Goal: Transaction & Acquisition: Subscribe to service/newsletter

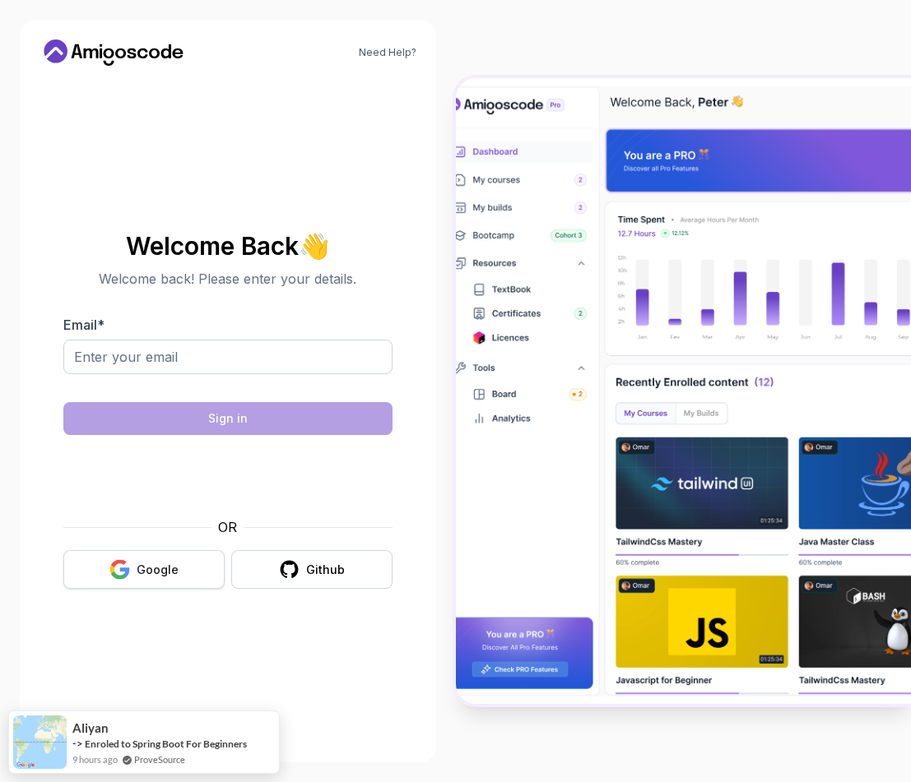
click at [144, 568] on div "Google" at bounding box center [158, 570] width 42 height 16
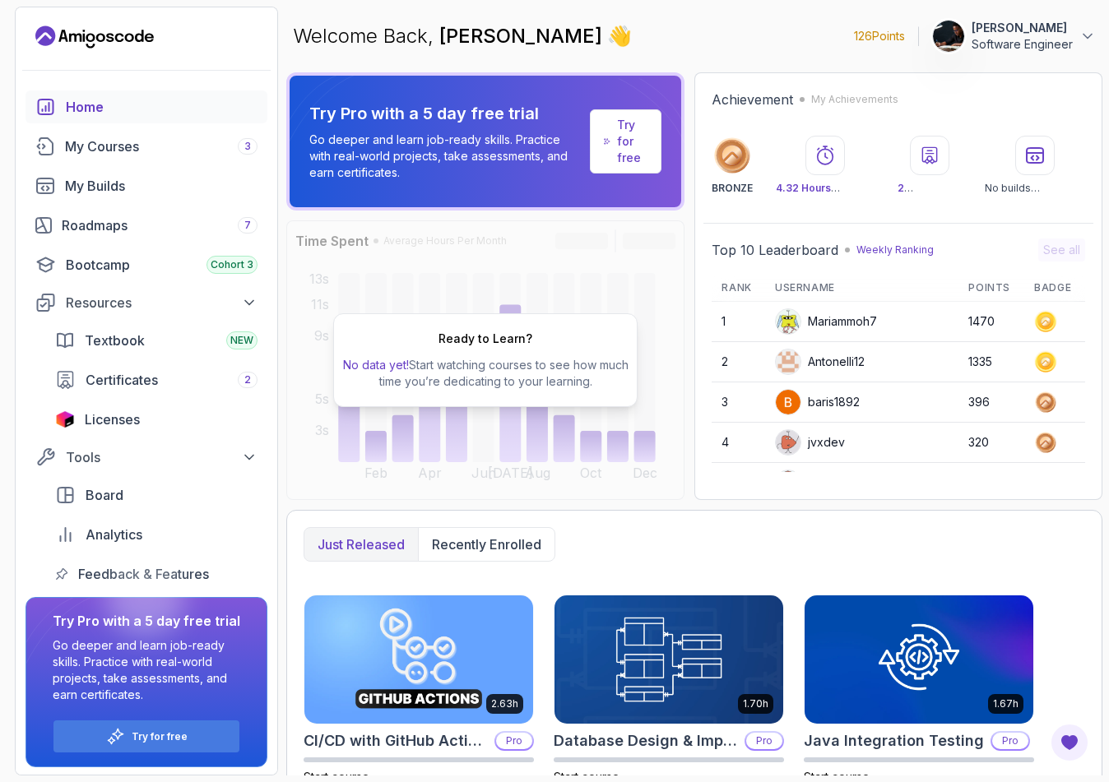
click at [854, 32] on p "126 Points" at bounding box center [879, 36] width 51 height 16
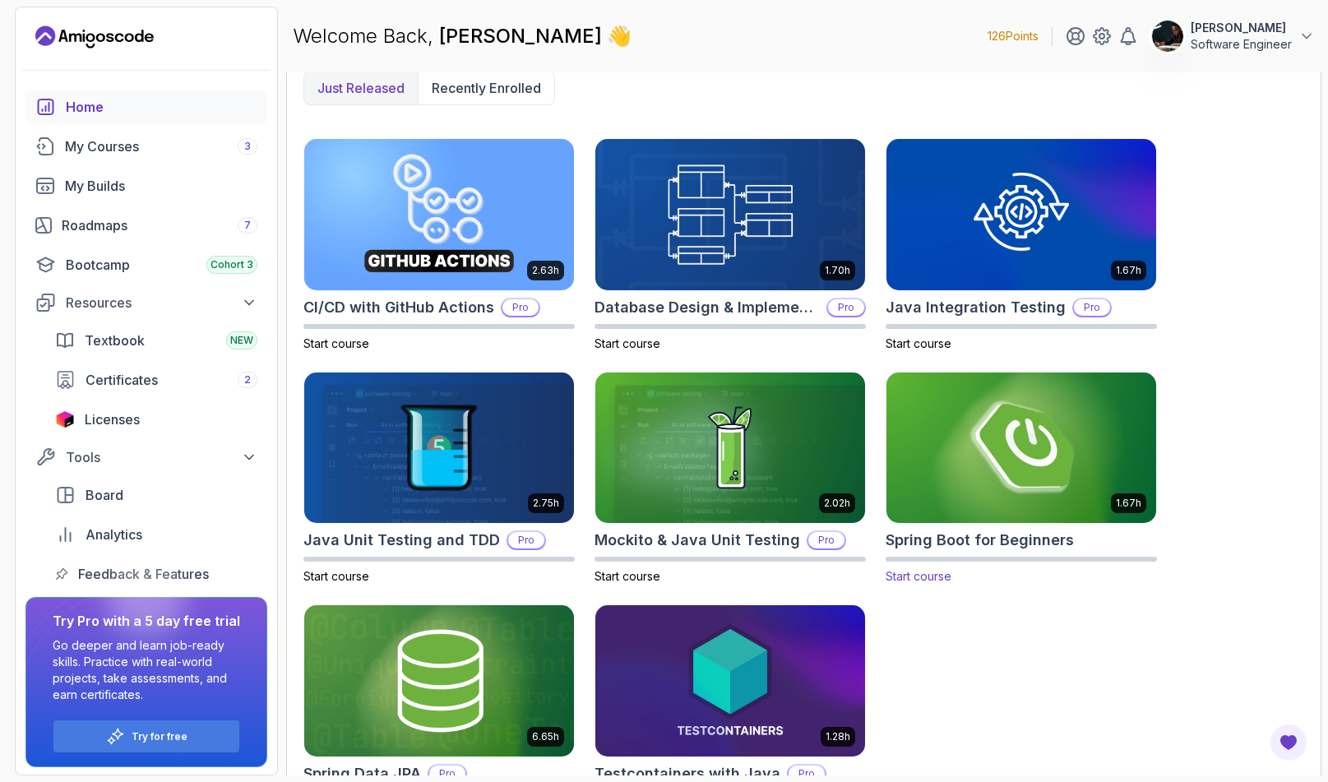
scroll to position [301, 0]
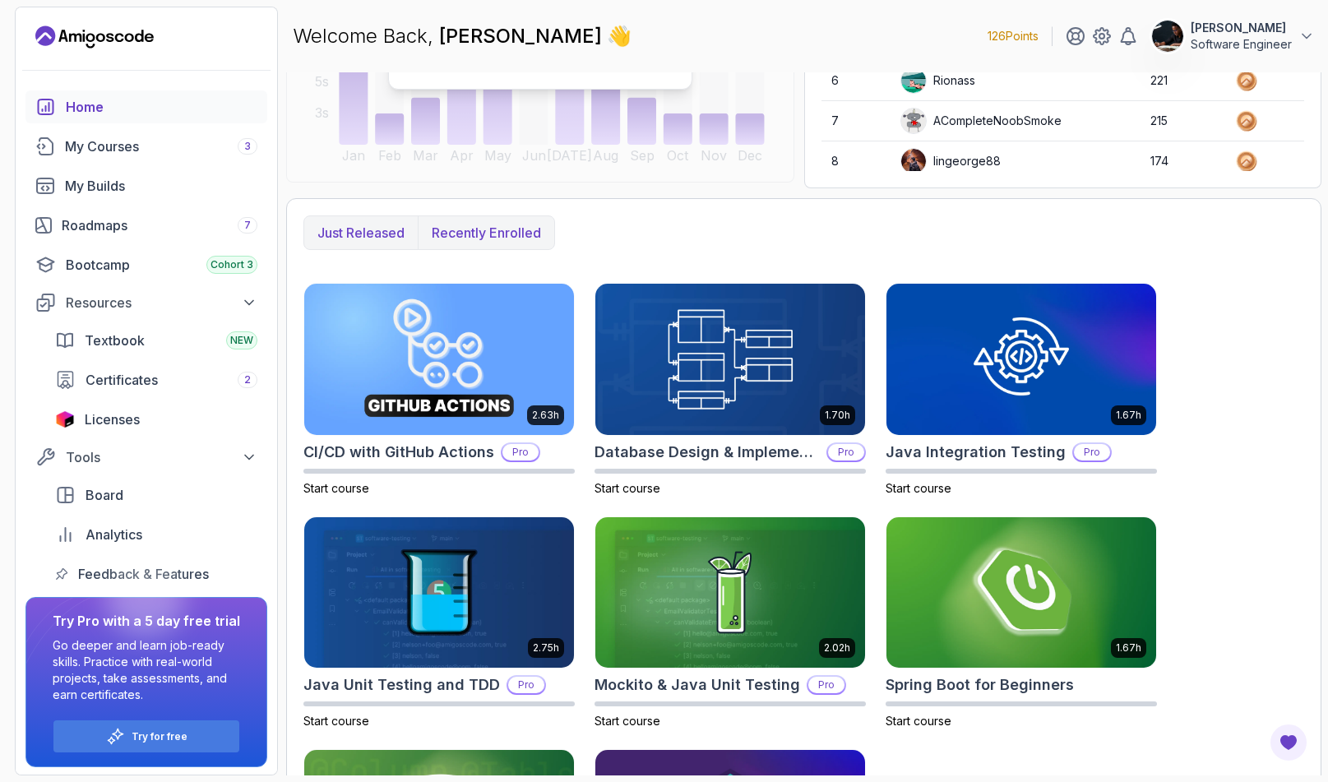
click at [528, 233] on p "Recently enrolled" at bounding box center [486, 233] width 109 height 20
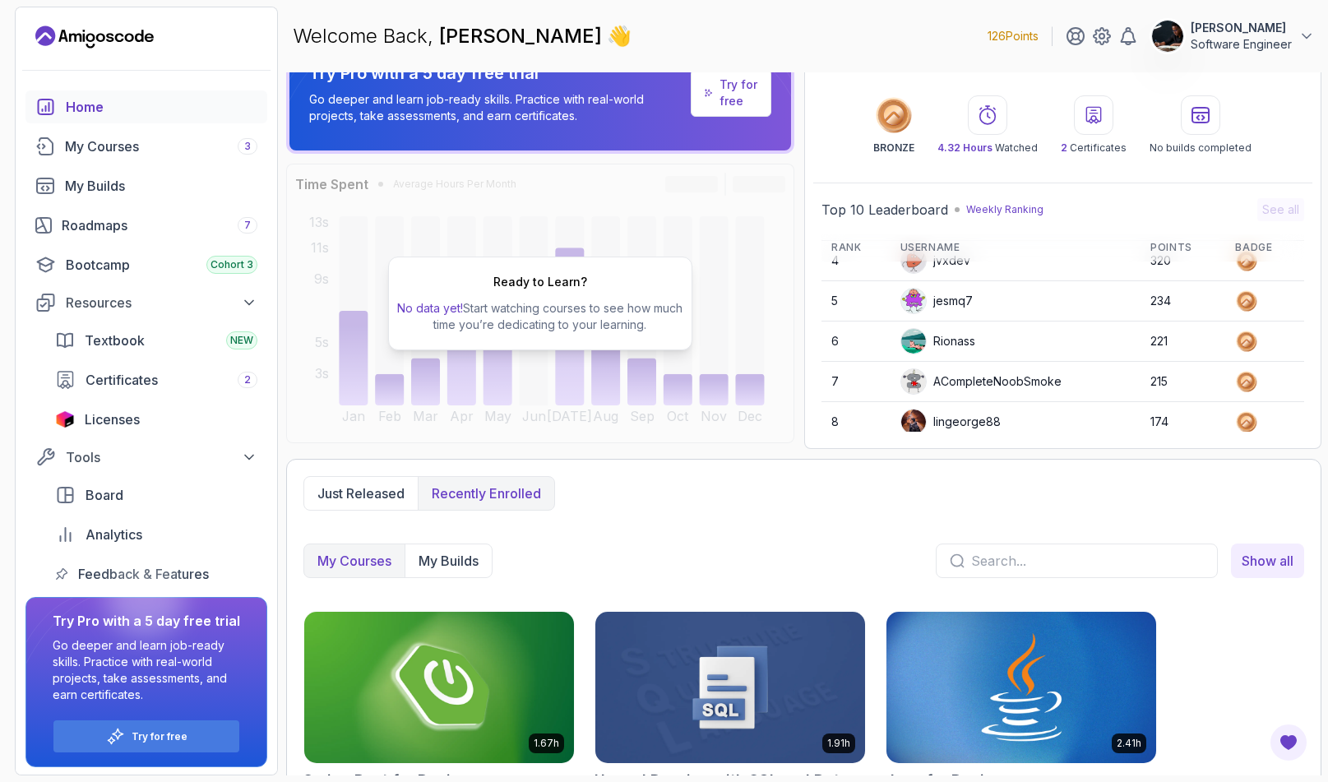
scroll to position [0, 0]
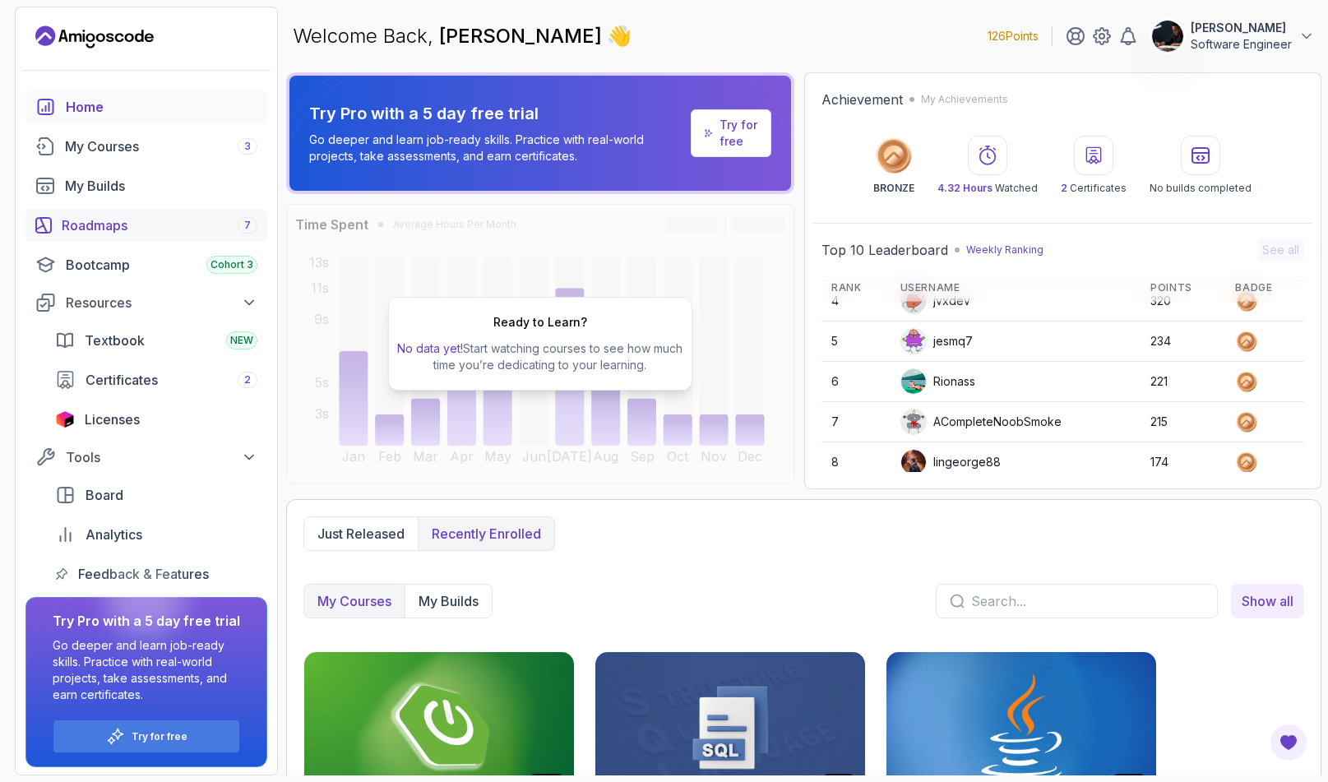
click at [114, 225] on div "Roadmaps 7" at bounding box center [160, 226] width 196 height 20
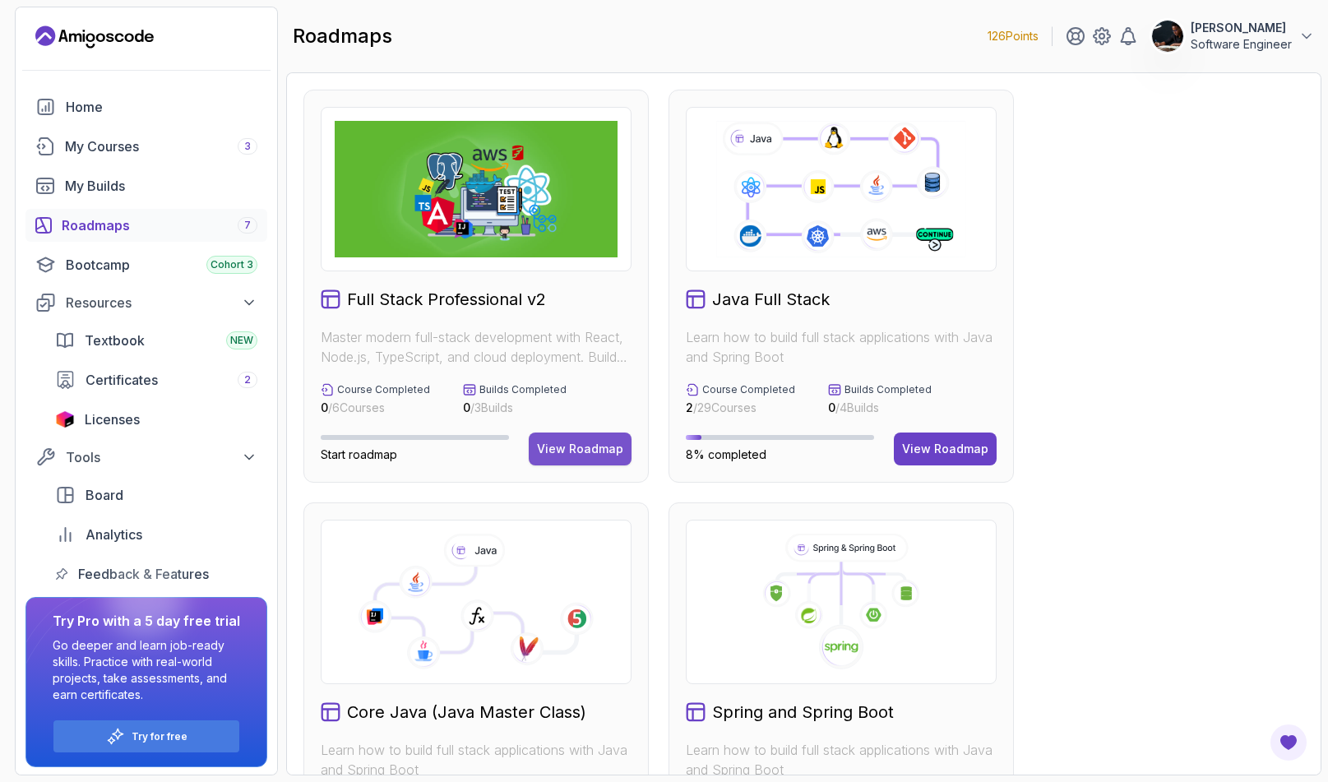
click at [603, 451] on div "View Roadmap" at bounding box center [580, 449] width 86 height 16
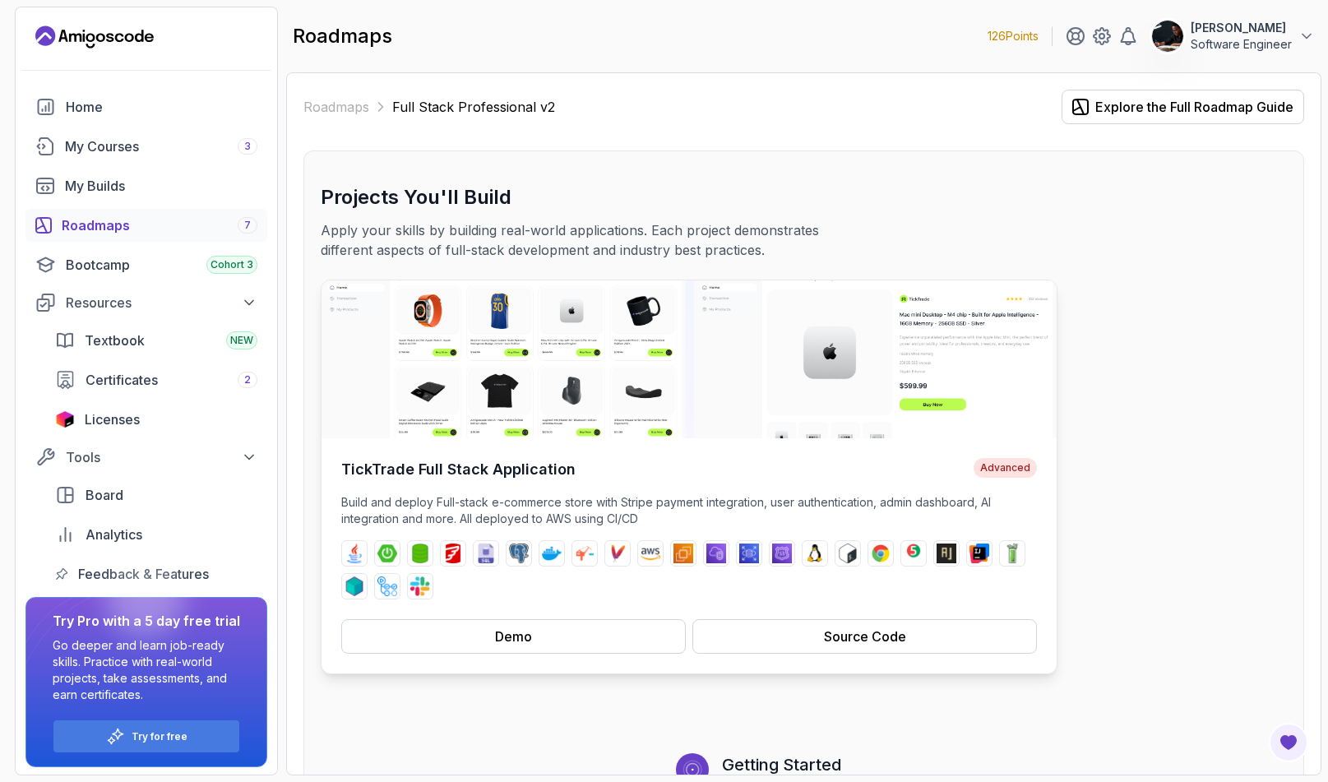
scroll to position [64, 0]
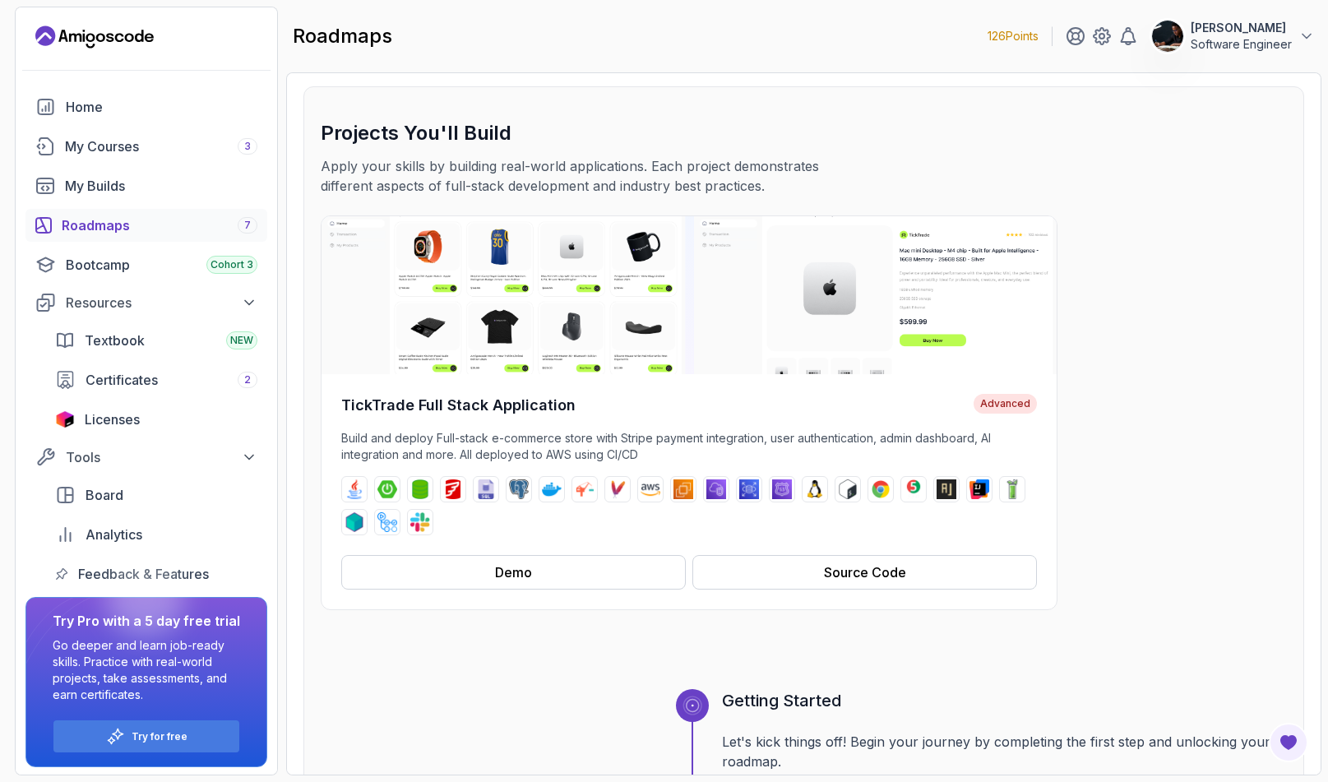
click at [179, 223] on div "Roadmaps 7" at bounding box center [160, 226] width 196 height 20
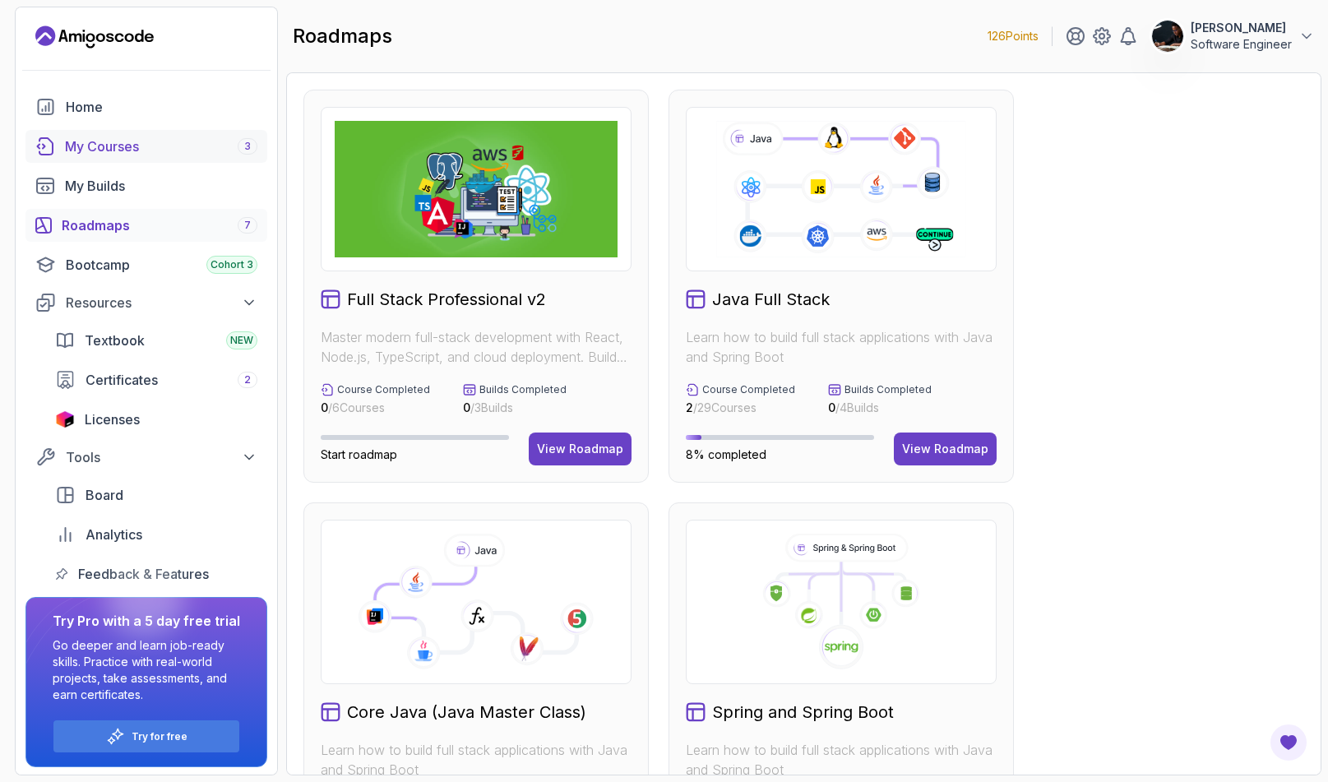
click at [169, 146] on div "My Courses 3" at bounding box center [161, 147] width 192 height 20
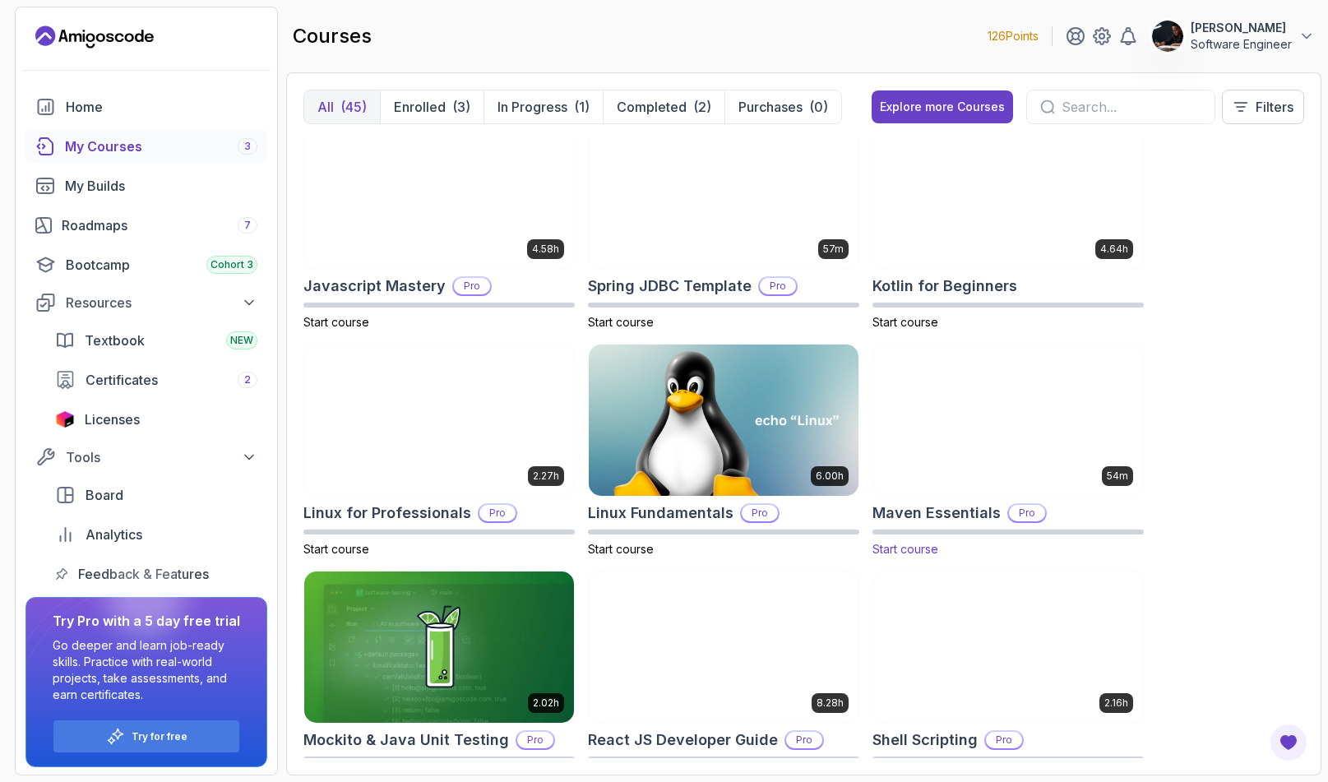
scroll to position [2093, 0]
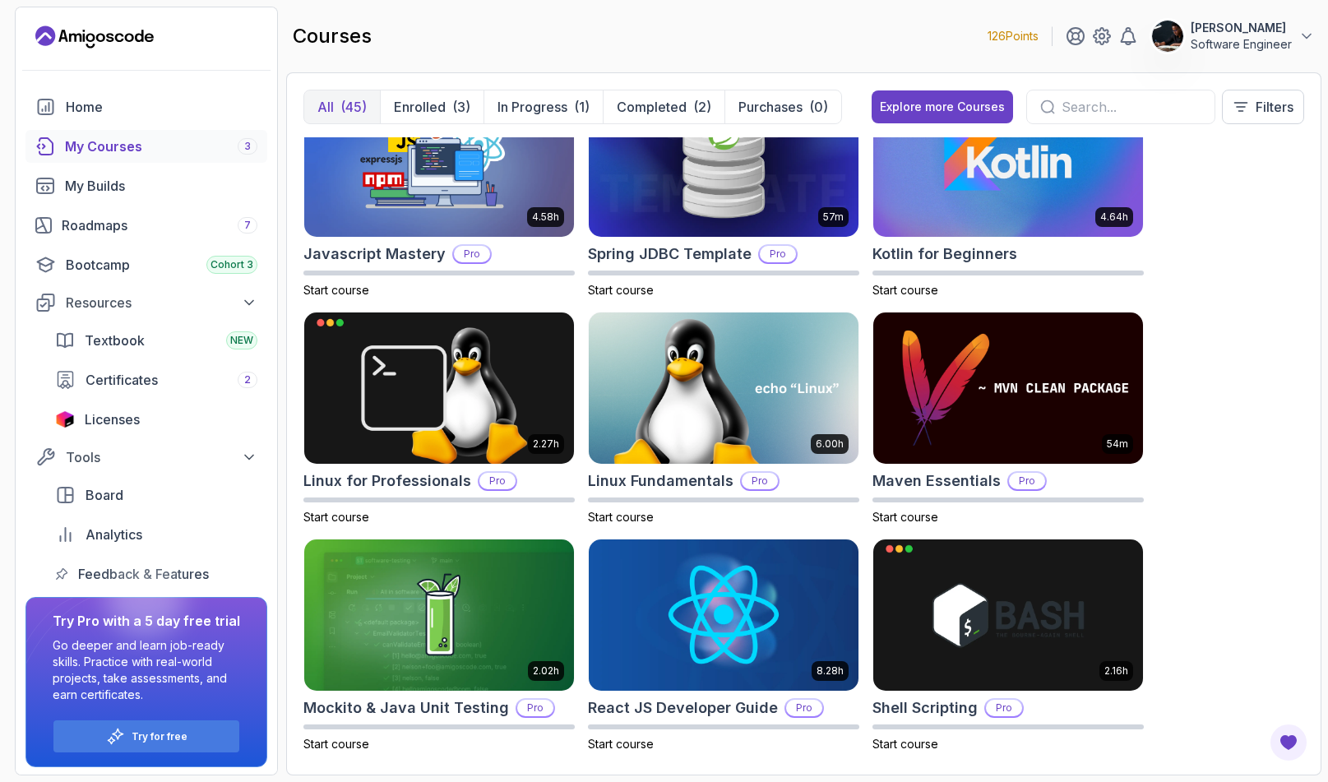
click at [910, 114] on input "text" at bounding box center [1132, 107] width 140 height 20
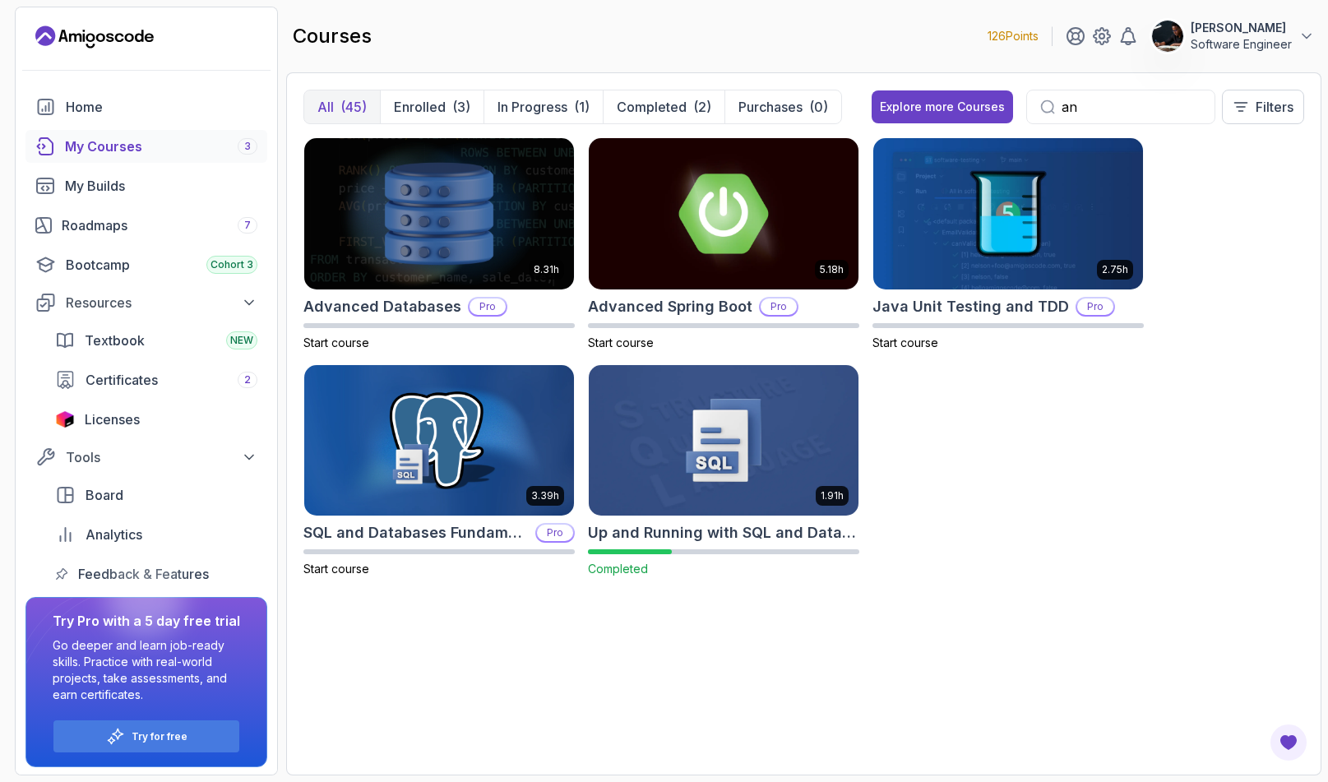
type input "a"
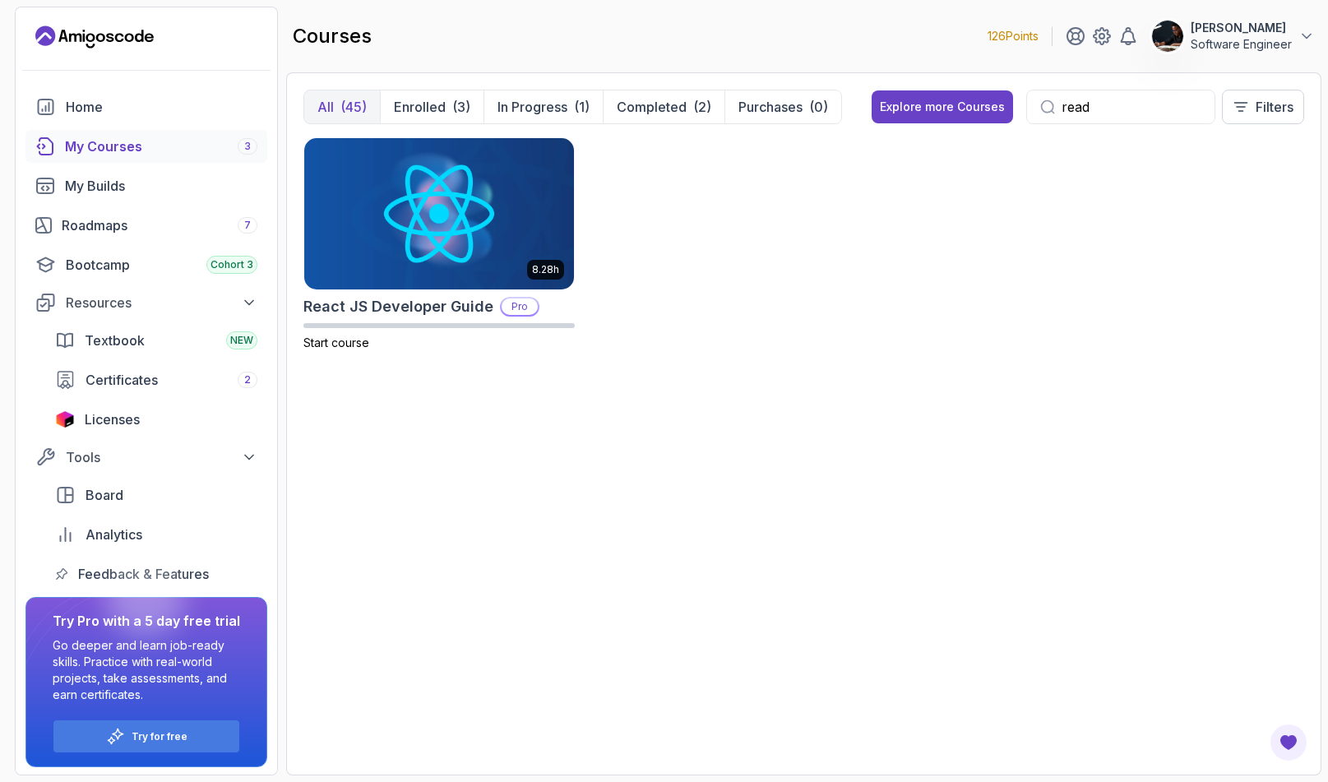
type input "read"
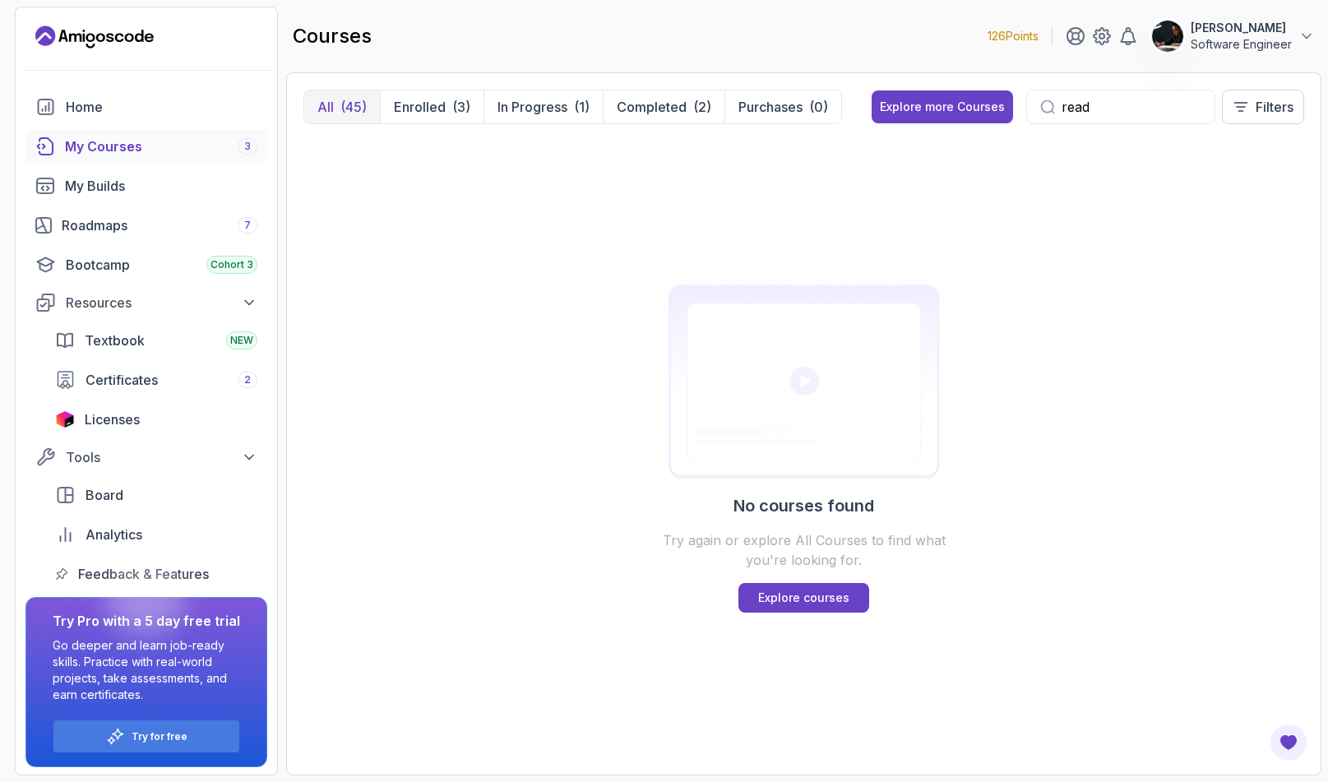
drag, startPoint x: 1064, startPoint y: 135, endPoint x: 362, endPoint y: 110, distance: 702.1
click at [362, 110] on div "(45)" at bounding box center [354, 107] width 26 height 20
click at [336, 108] on button "All (45)" at bounding box center [342, 106] width 76 height 33
drag, startPoint x: 1138, startPoint y: 107, endPoint x: 955, endPoint y: 91, distance: 184.1
click at [910, 93] on div "Explore more Courses read Filters" at bounding box center [1088, 107] width 433 height 35
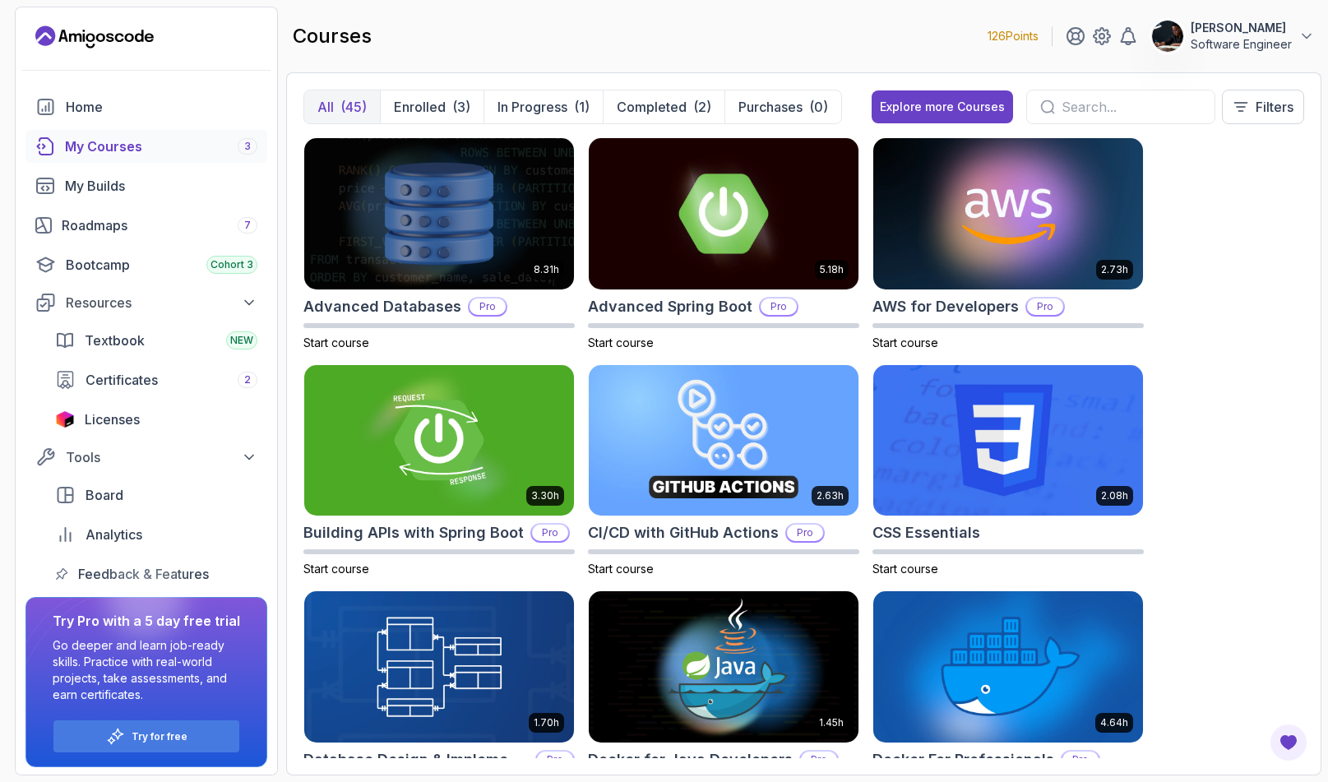
click at [910, 311] on div "8.31h Advanced Databases Pro Start course 5.18h Advanced Spring Boot Pro Start …" at bounding box center [804, 447] width 1001 height 621
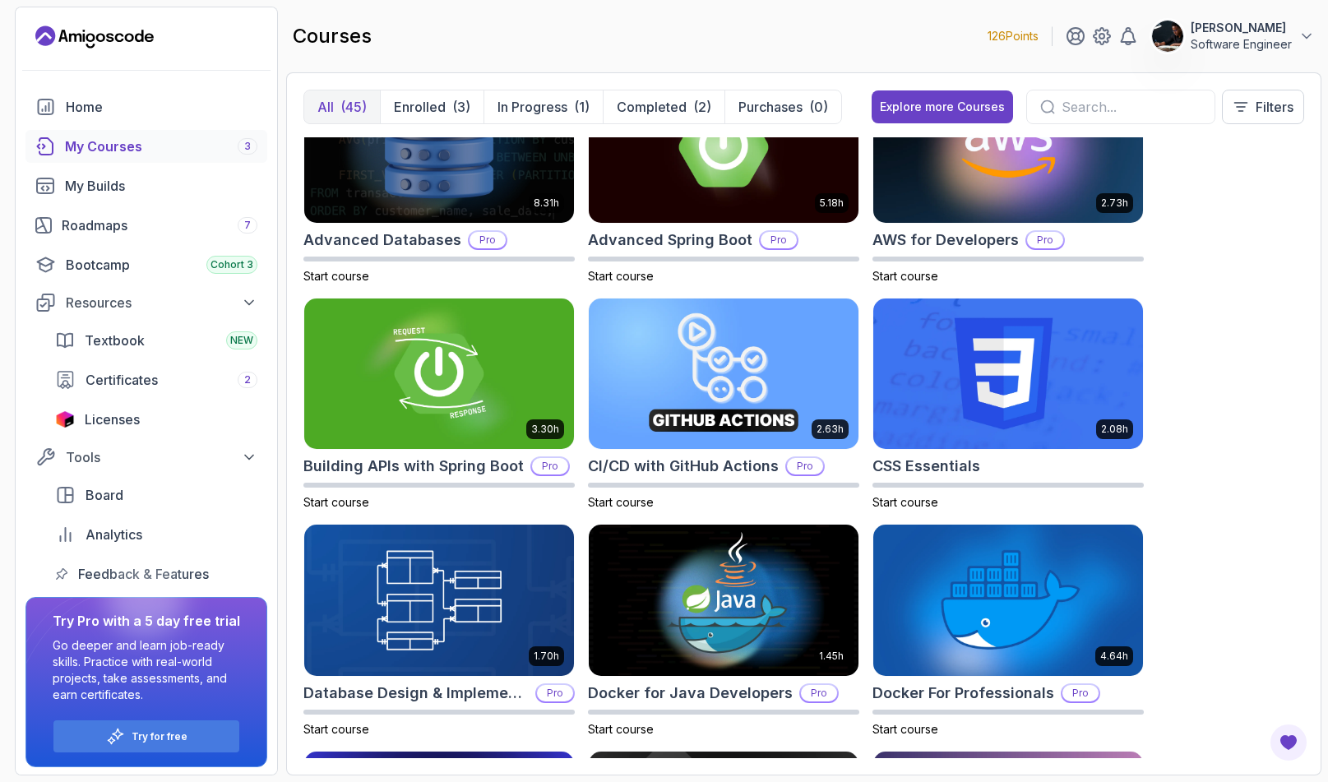
click at [910, 366] on div "8.31h Advanced Databases Pro Start course 5.18h Advanced Spring Boot Pro Start …" at bounding box center [804, 447] width 1001 height 621
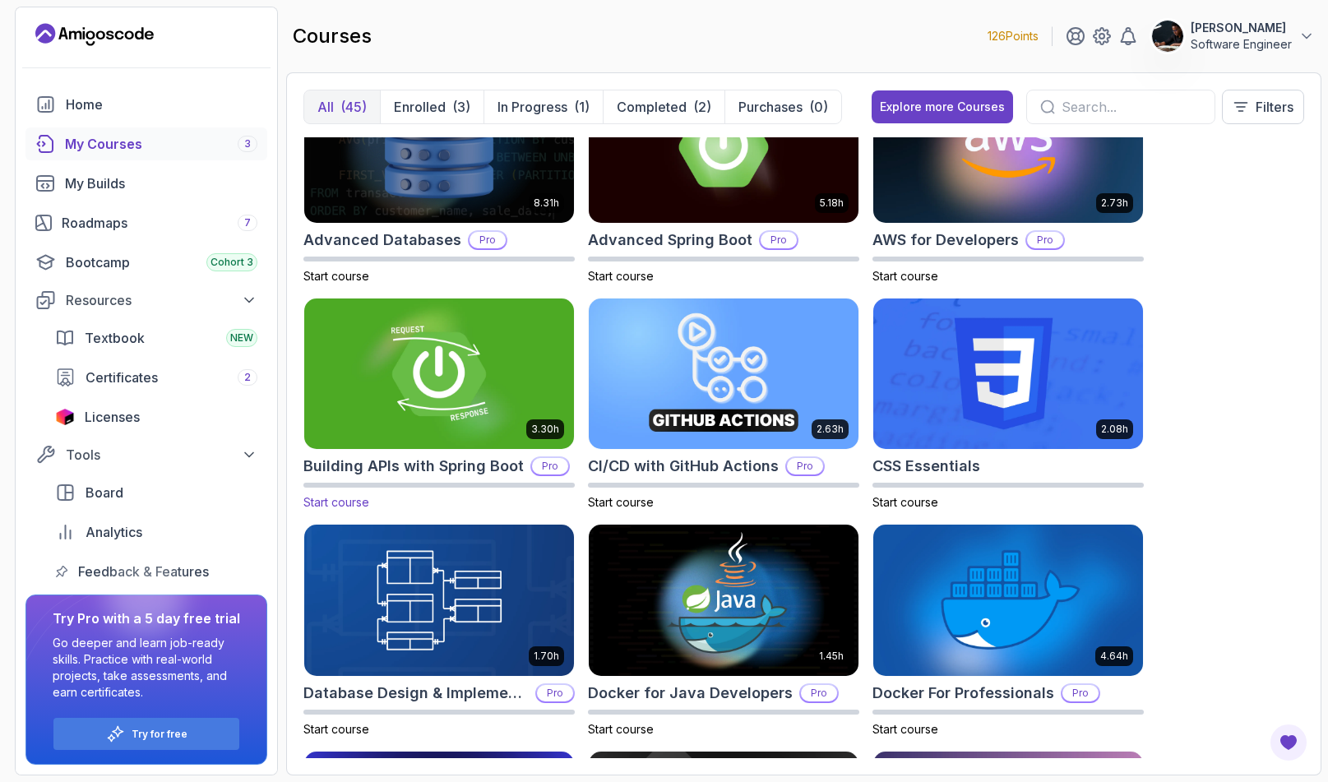
scroll to position [38, 0]
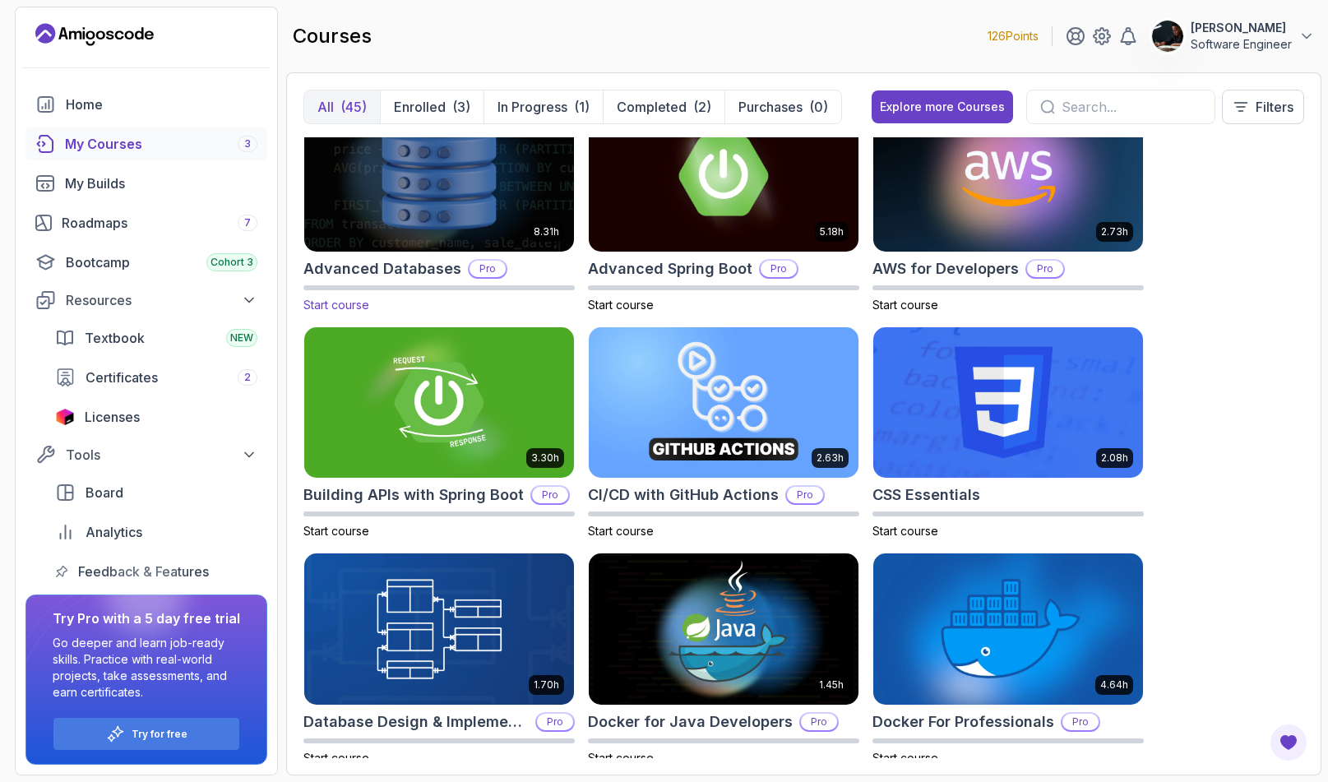
click at [481, 269] on p "Pro" at bounding box center [488, 269] width 36 height 16
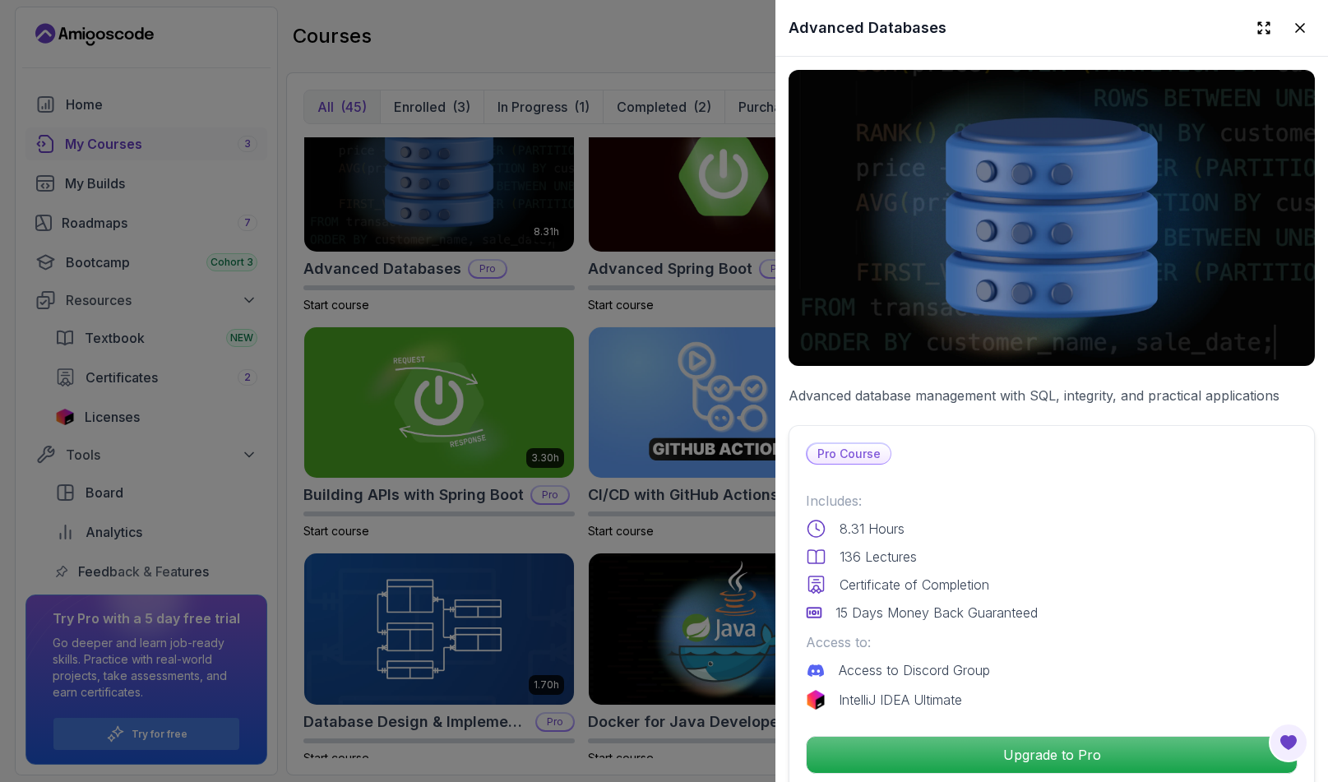
scroll to position [136, 0]
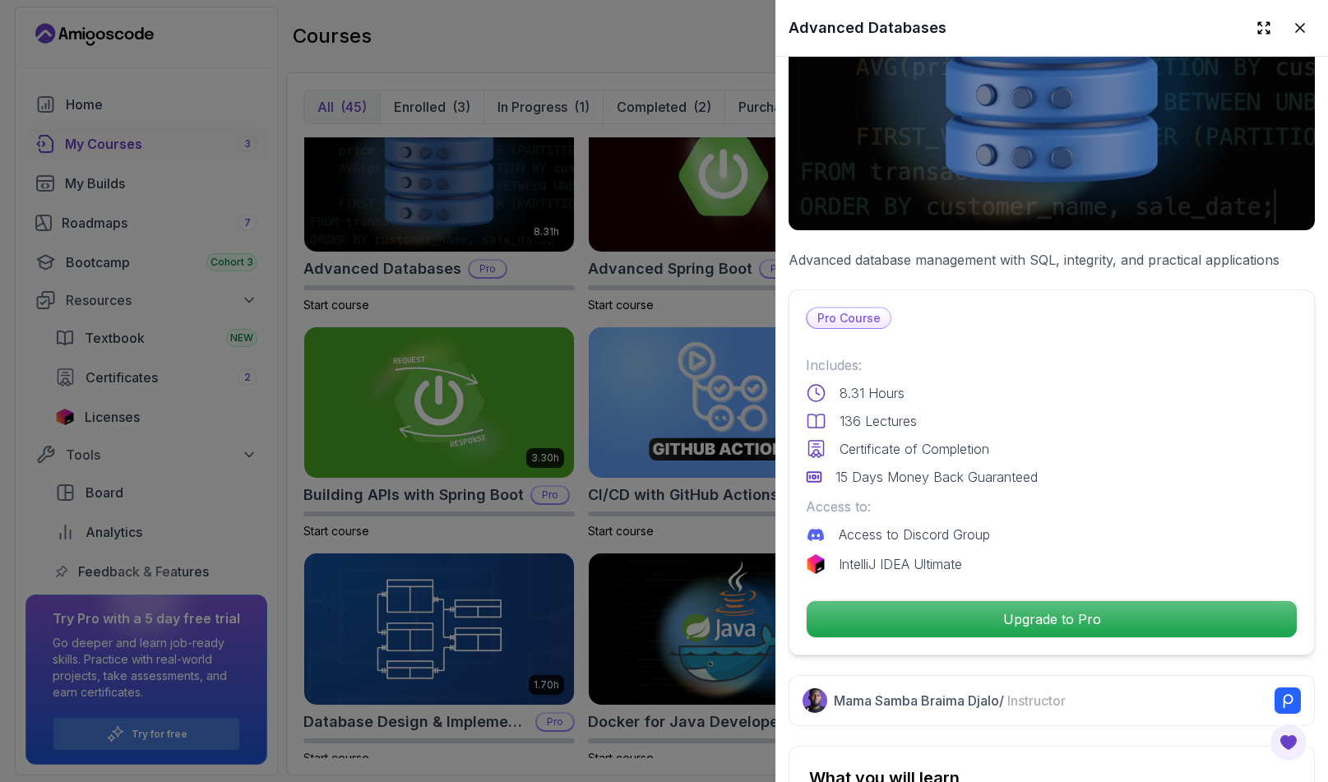
click at [570, 325] on div at bounding box center [664, 391] width 1328 height 782
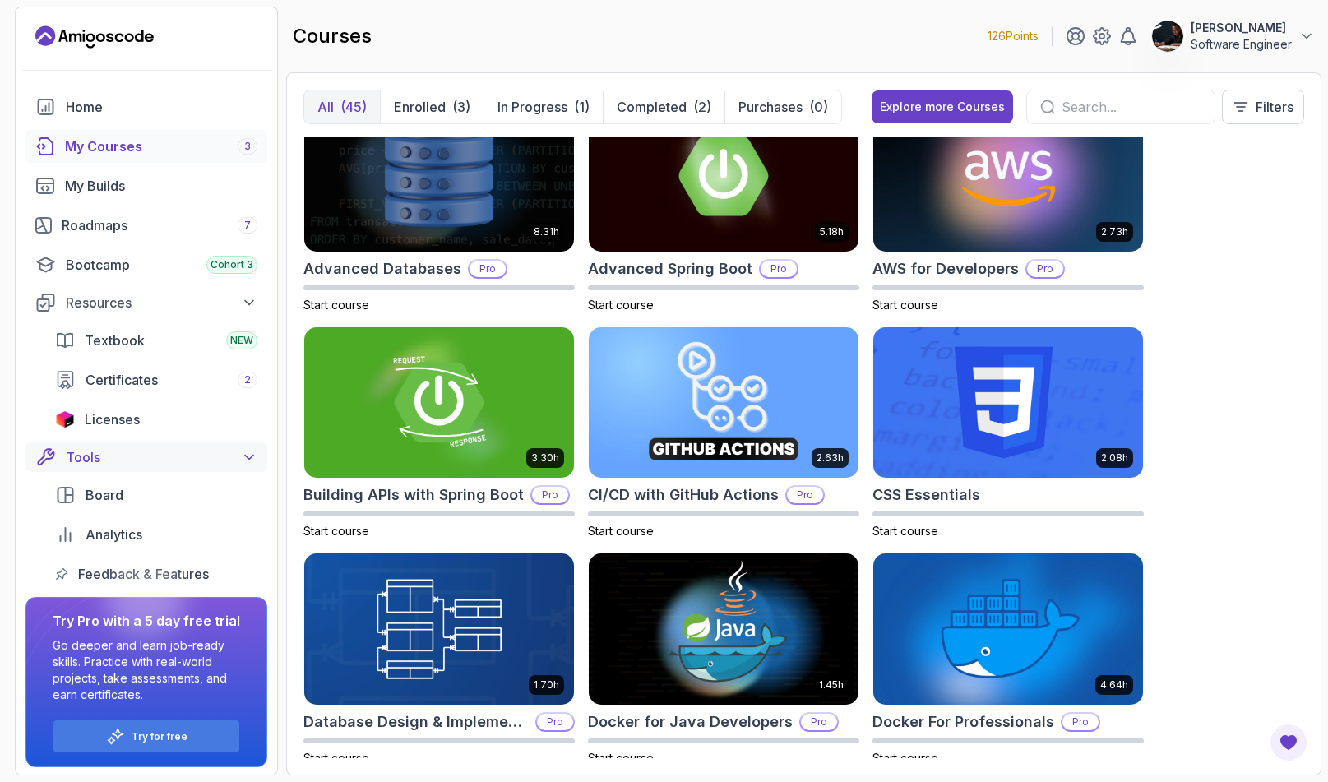
scroll to position [0, 0]
click at [155, 124] on div "Home My Courses 3 My Builds Roadmaps 7 Bootcamp Cohort 3 Resources Textbook NEW…" at bounding box center [146, 340] width 242 height 500
click at [160, 114] on div "Home" at bounding box center [162, 107] width 192 height 20
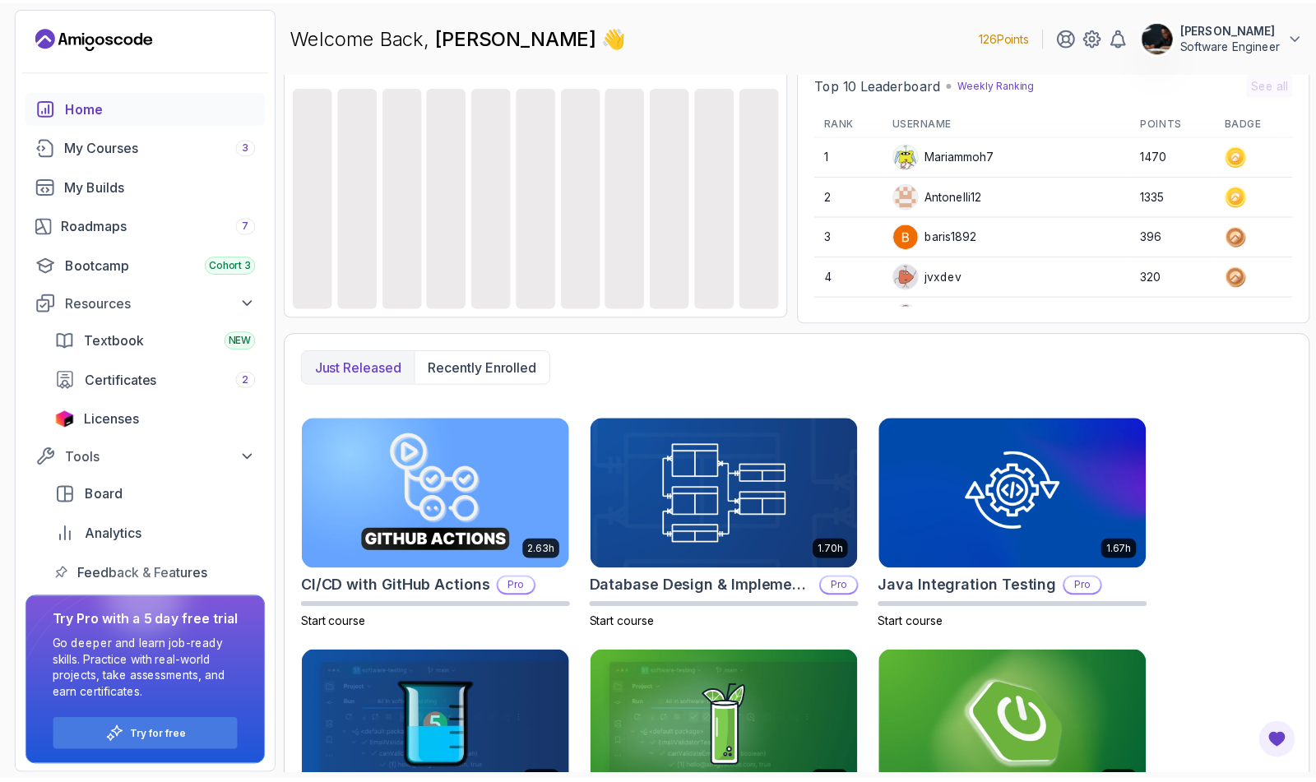
scroll to position [184, 0]
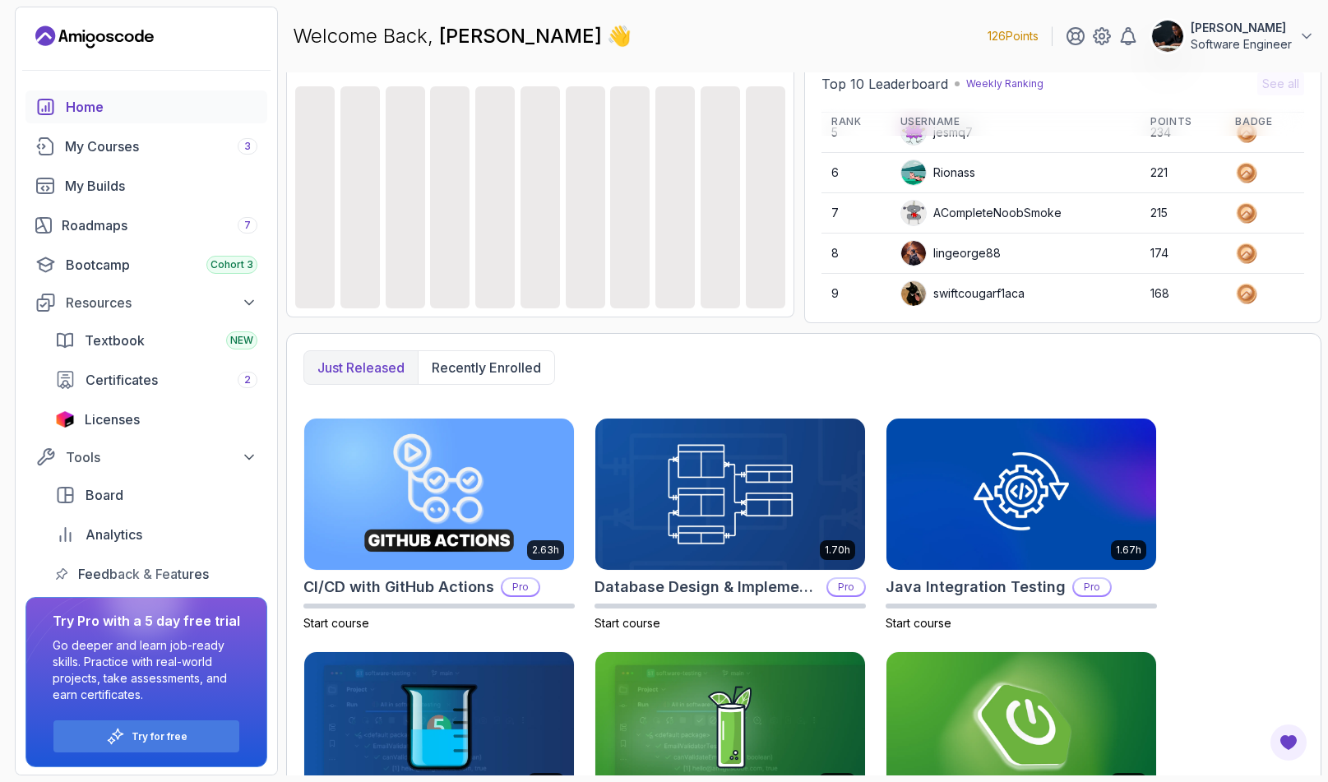
click at [910, 34] on p "[PERSON_NAME]" at bounding box center [1241, 28] width 101 height 16
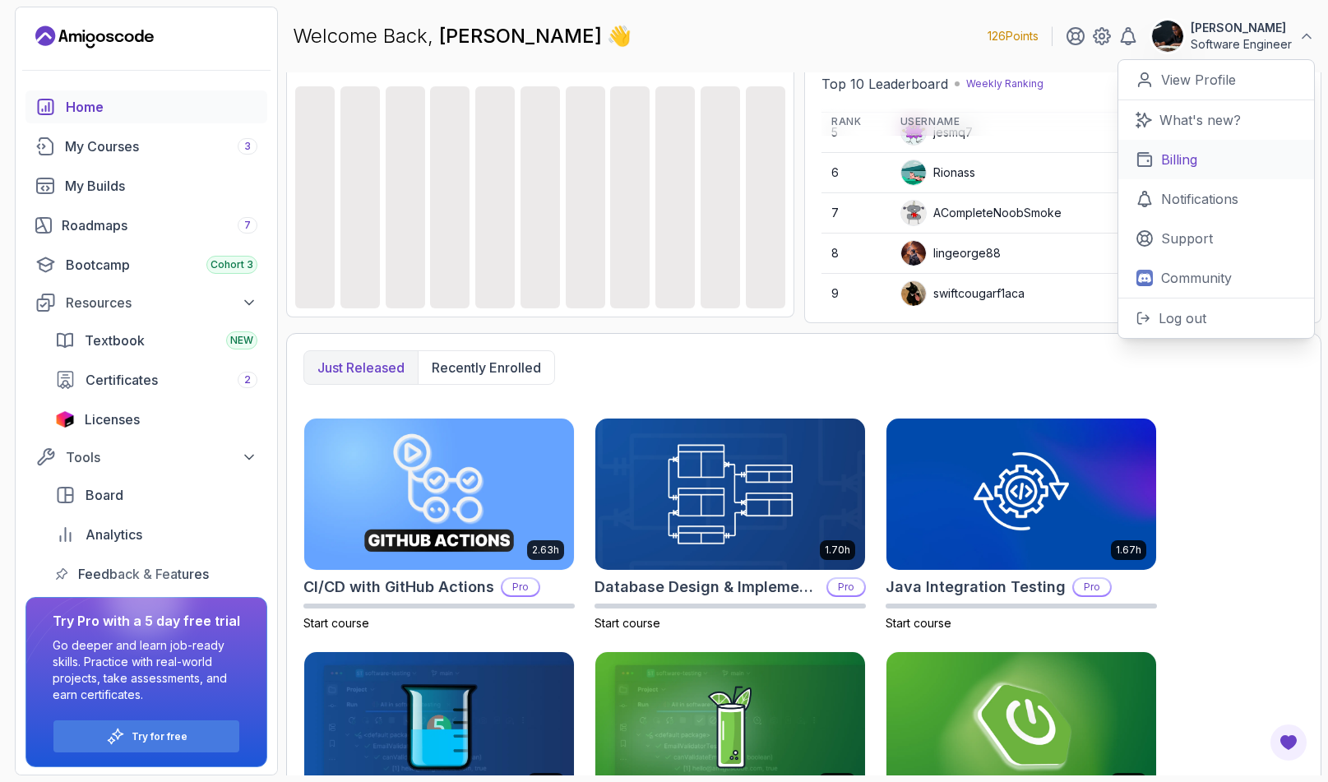
click at [910, 155] on p "Billing" at bounding box center [1179, 160] width 36 height 20
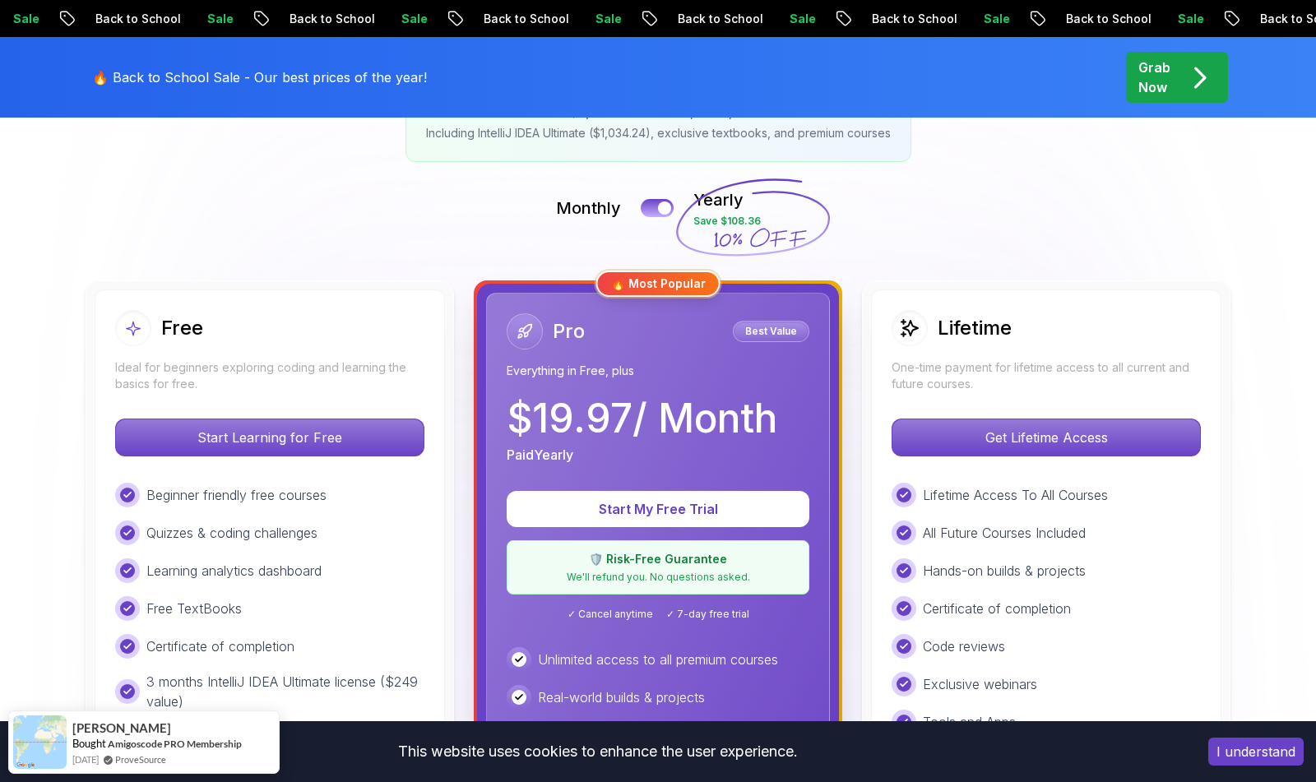
scroll to position [255, 0]
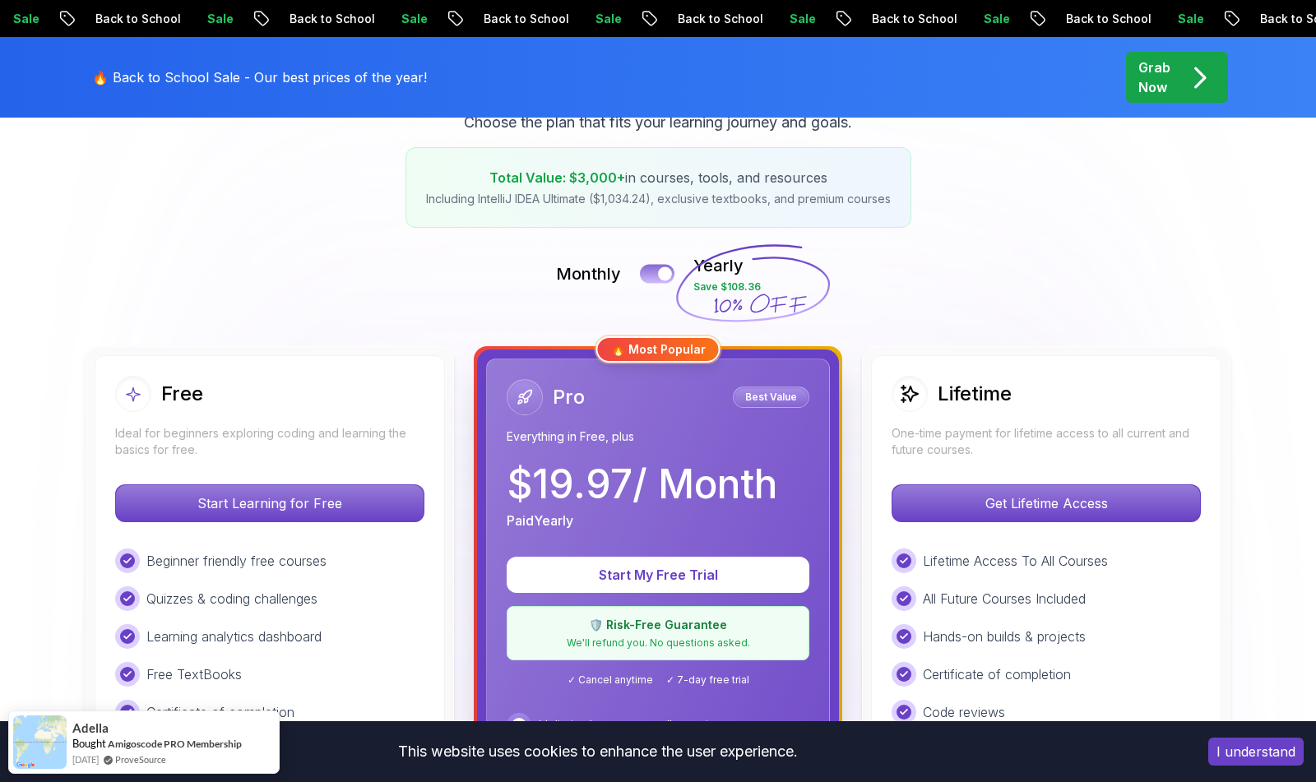
click at [667, 274] on div at bounding box center [665, 274] width 14 height 14
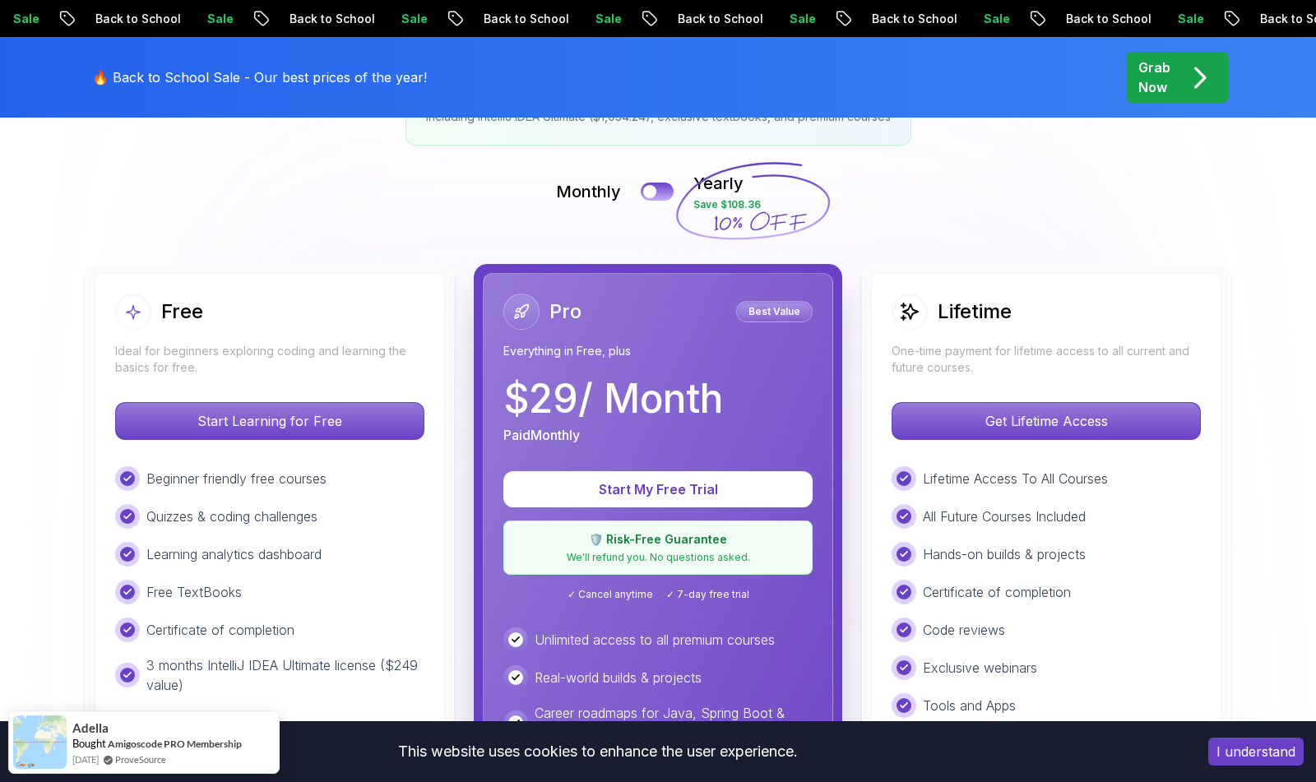
scroll to position [329, 0]
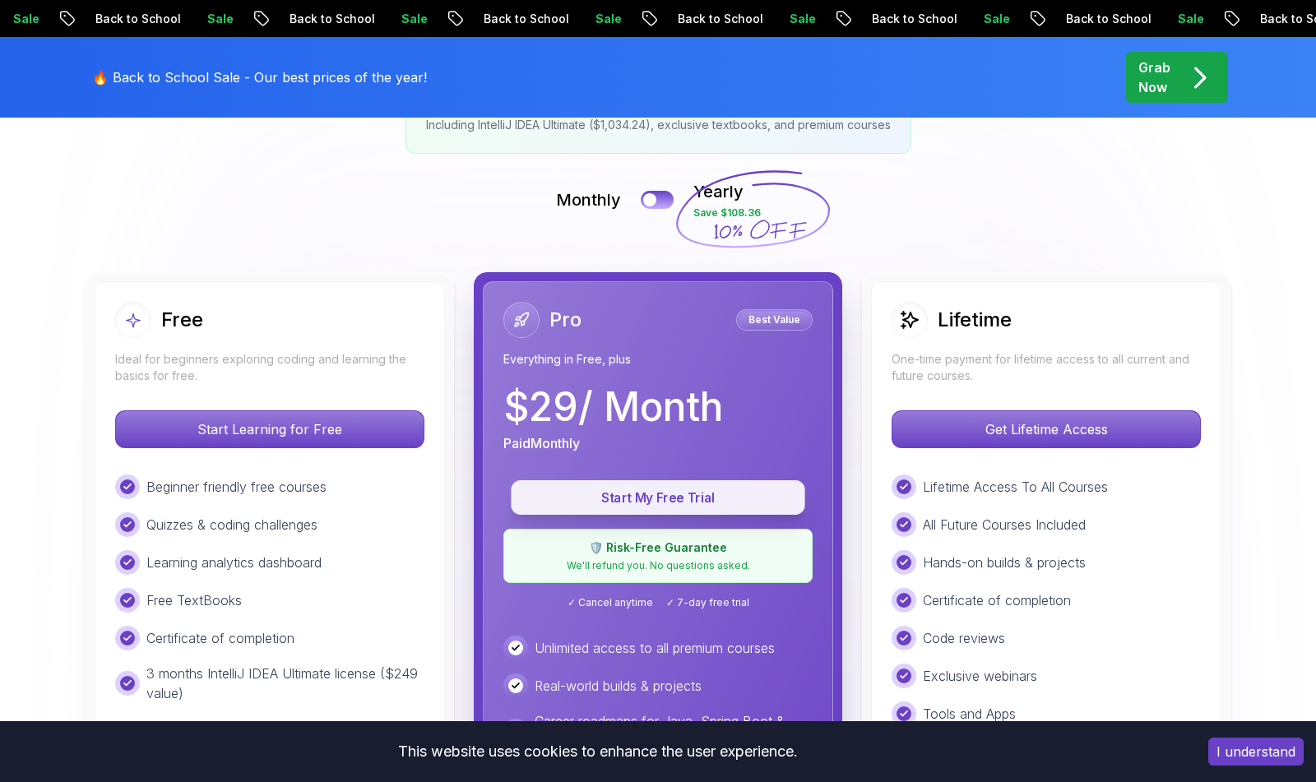
click at [708, 503] on p "Start My Free Trial" at bounding box center [658, 498] width 257 height 19
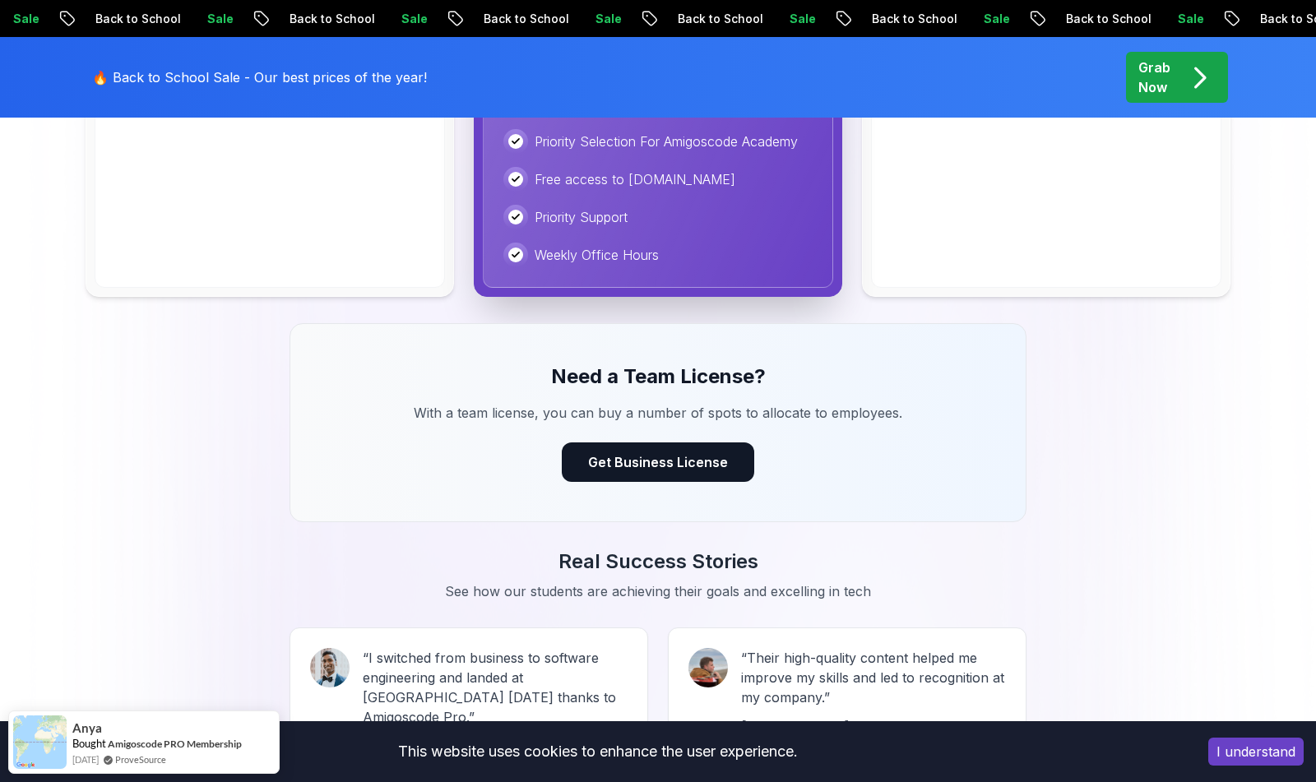
scroll to position [535, 0]
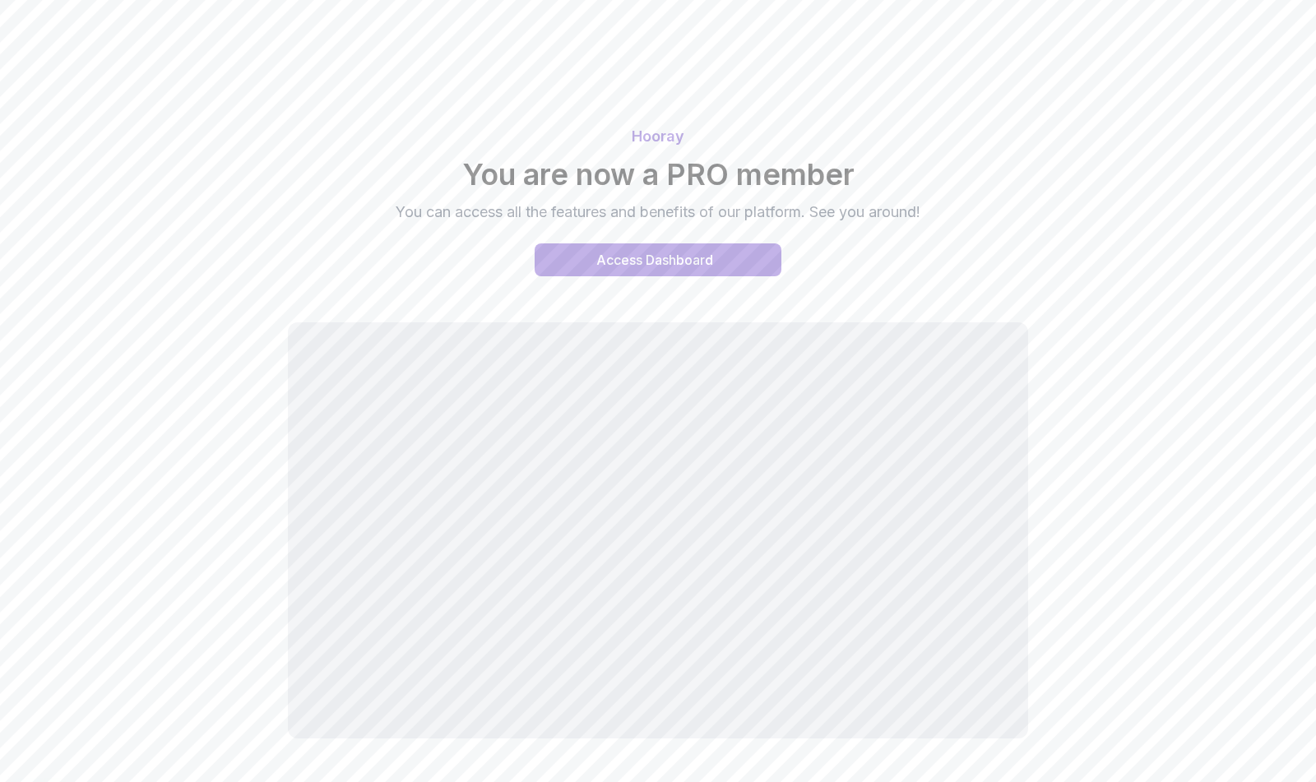
click at [1169, 265] on div "Hooray You are now a PRO member You can access all the features and benefits of…" at bounding box center [658, 200] width 1152 height 191
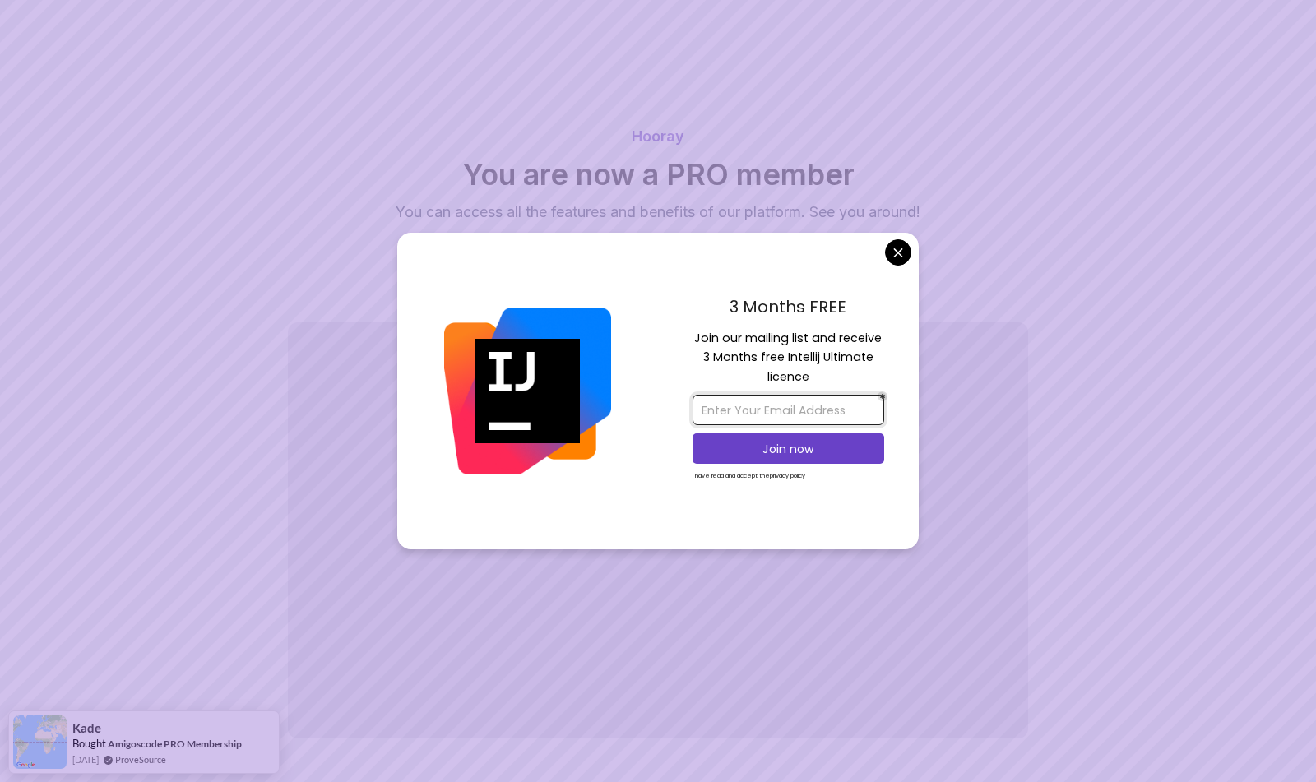
click at [786, 413] on input "email" at bounding box center [789, 410] width 192 height 30
click at [743, 405] on input "mustafebdisalam@gmail.com" at bounding box center [789, 410] width 192 height 30
type input "mustafeabdisalam@gmail.com"
click at [766, 441] on p "Join now" at bounding box center [788, 449] width 155 height 16
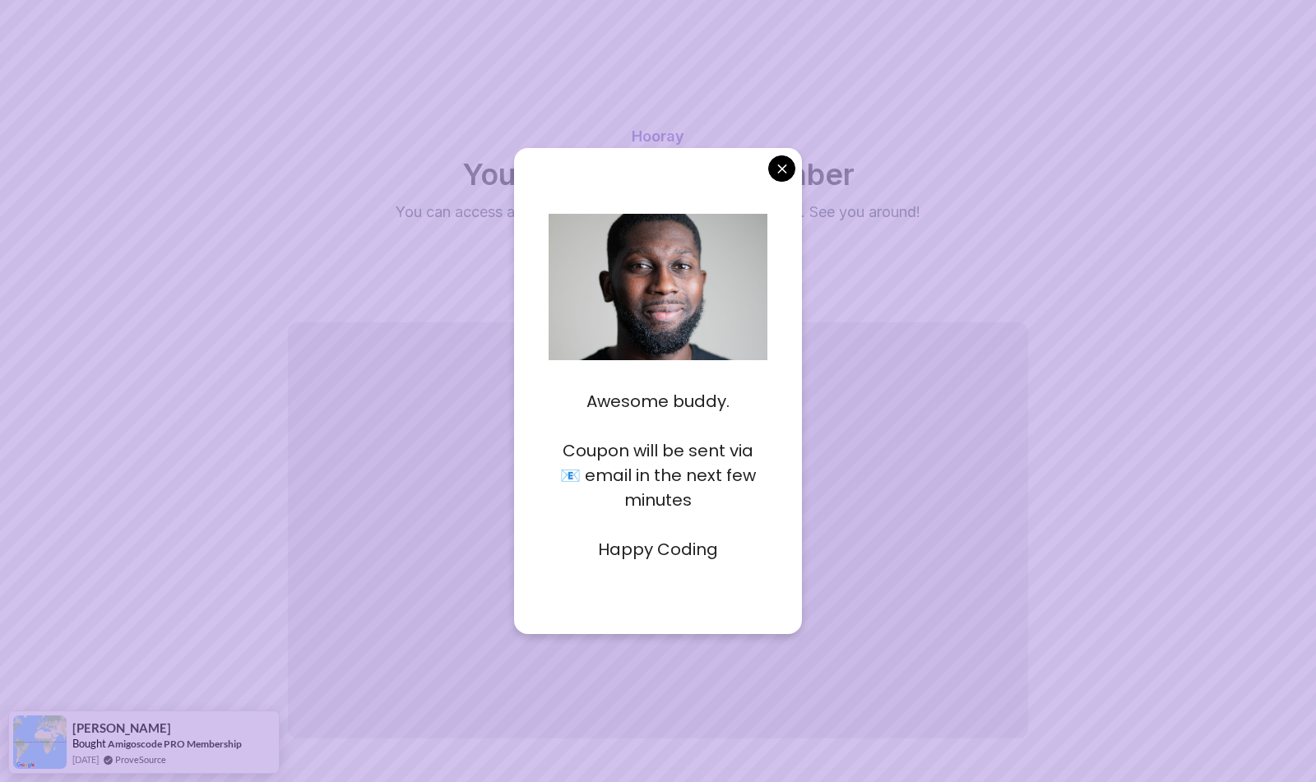
click at [683, 554] on p "Happy Coding" at bounding box center [659, 549] width 220 height 25
click at [782, 173] on body "Hooray You are now a PRO member You can access all the features and benefits of…" at bounding box center [658, 422] width 1316 height 844
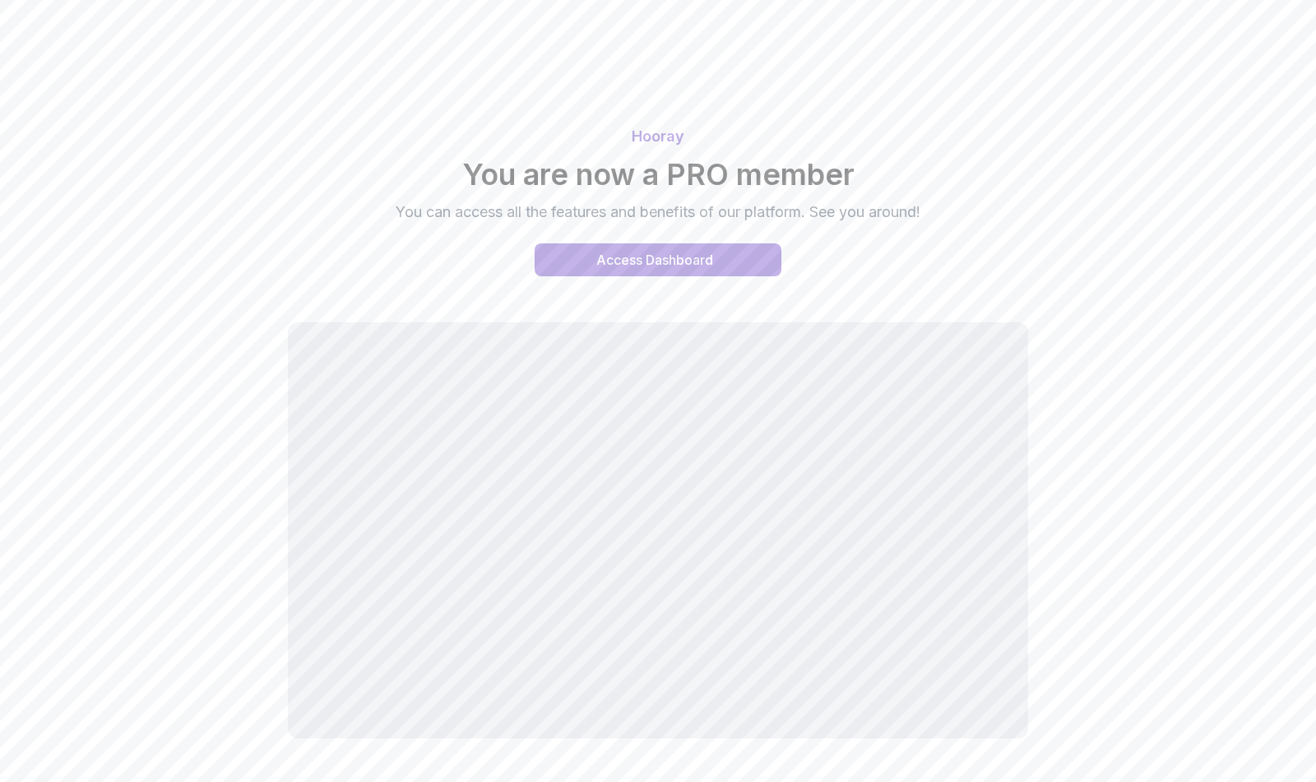
scroll to position [62, 0]
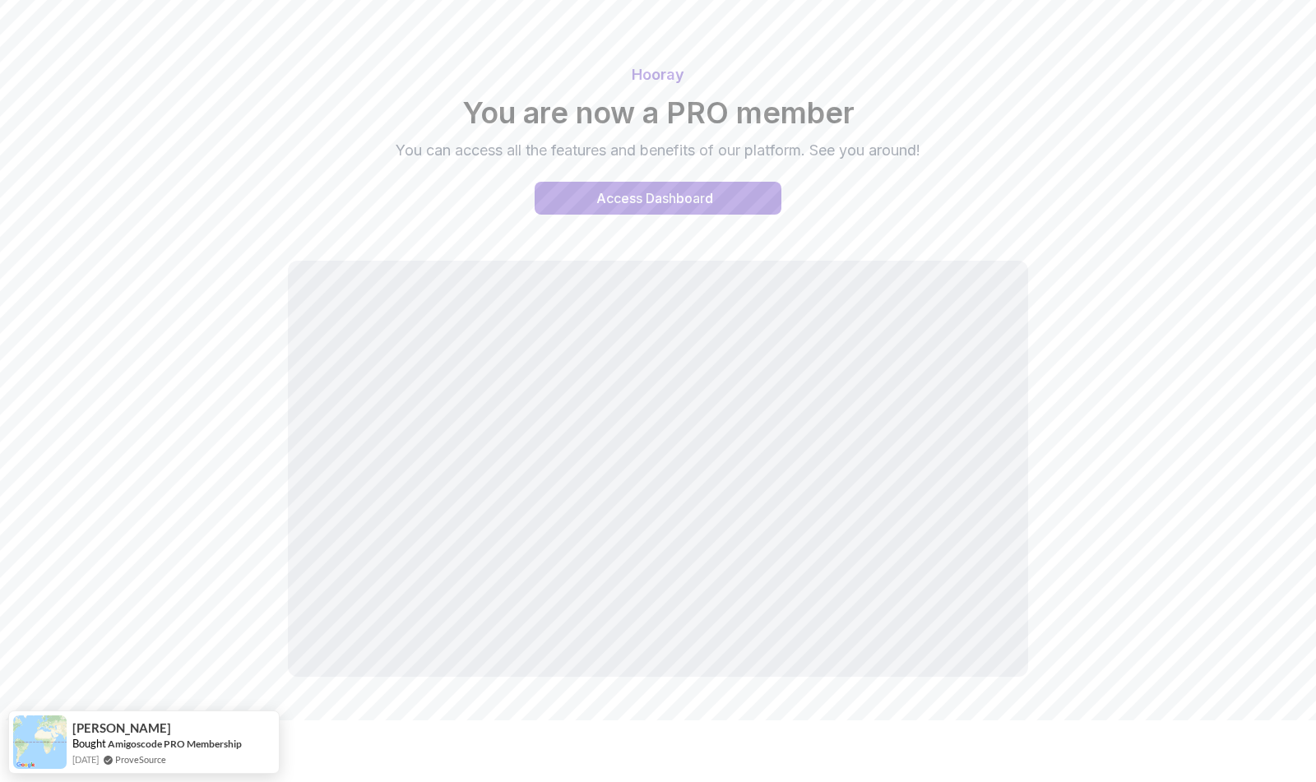
click at [909, 140] on p "You can access all the features and benefits of our platform. See you around!" at bounding box center [658, 150] width 553 height 23
click at [707, 209] on button "Access Dashboard" at bounding box center [658, 198] width 247 height 33
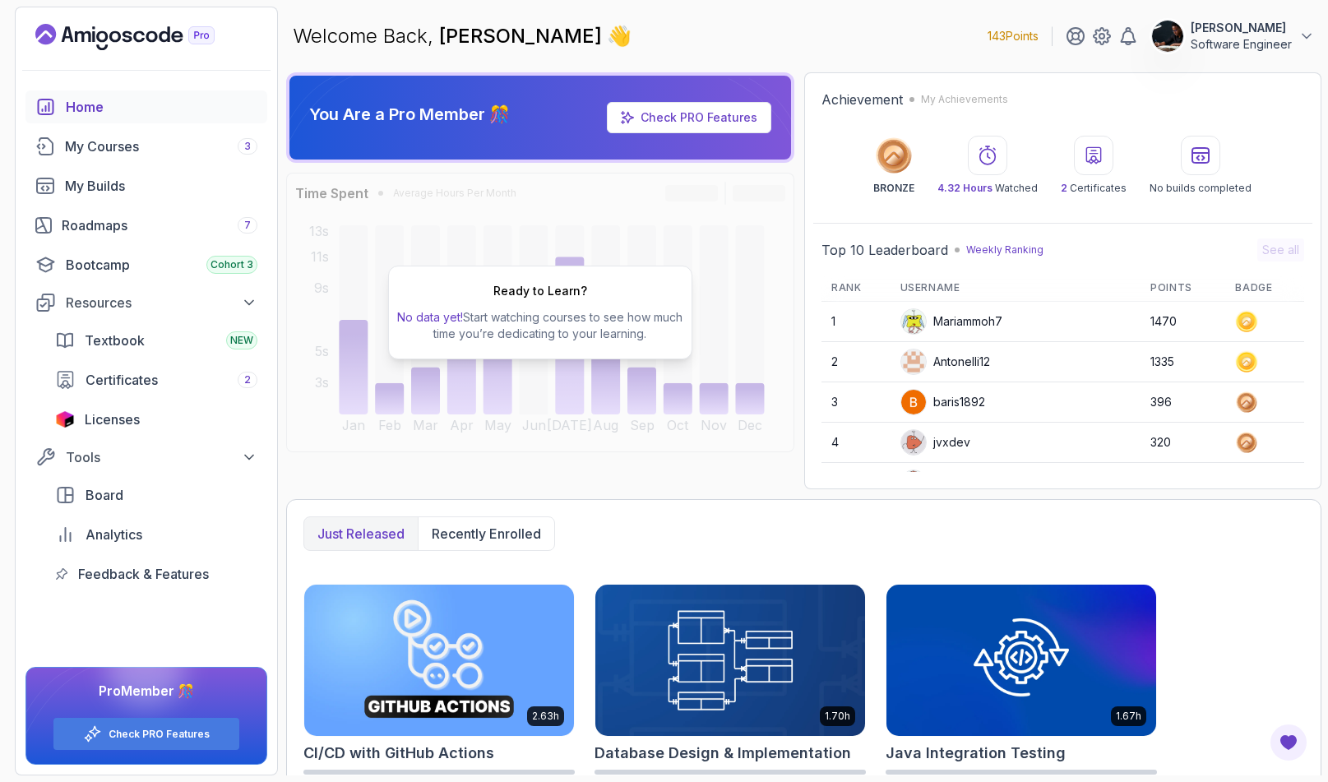
click at [995, 163] on icon at bounding box center [988, 156] width 20 height 20
click at [1182, 162] on div at bounding box center [1200, 155] width 39 height 39
click at [524, 542] on p "Recently enrolled" at bounding box center [486, 534] width 109 height 20
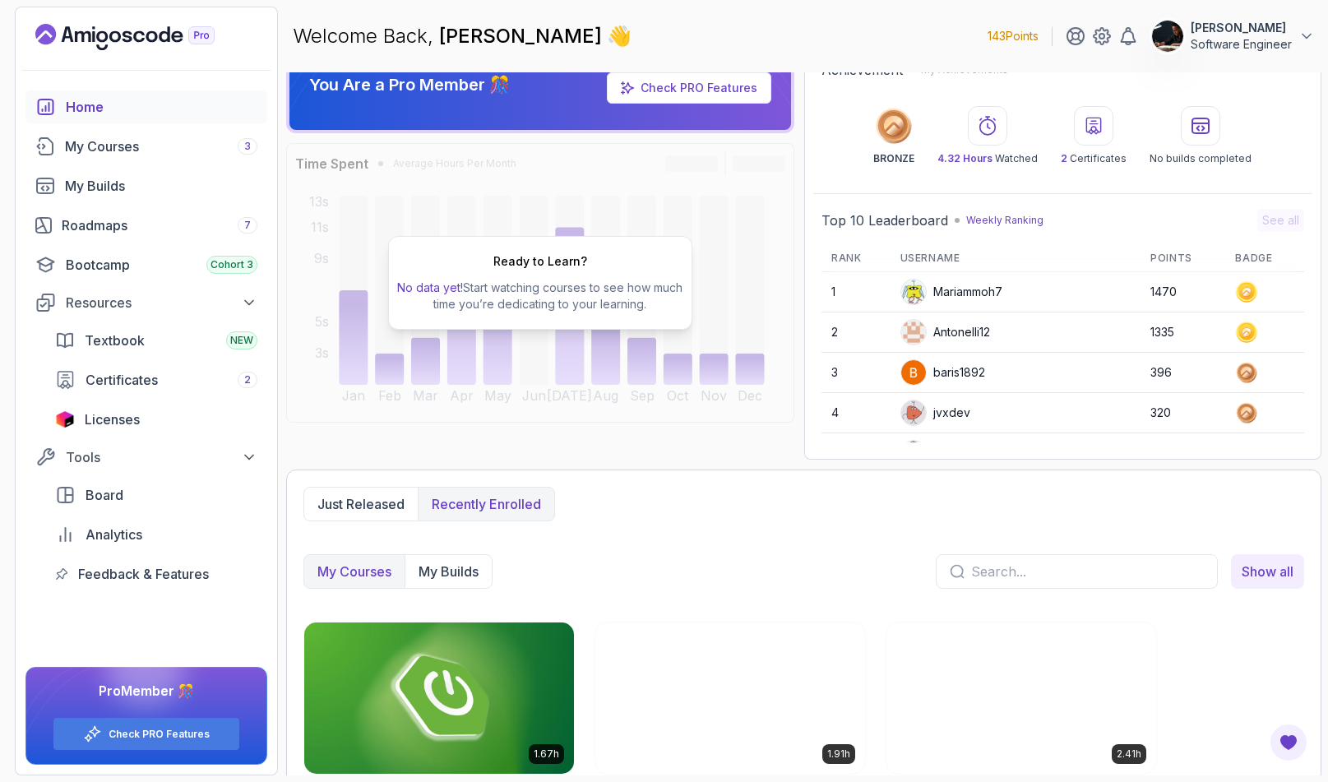
scroll to position [107, 0]
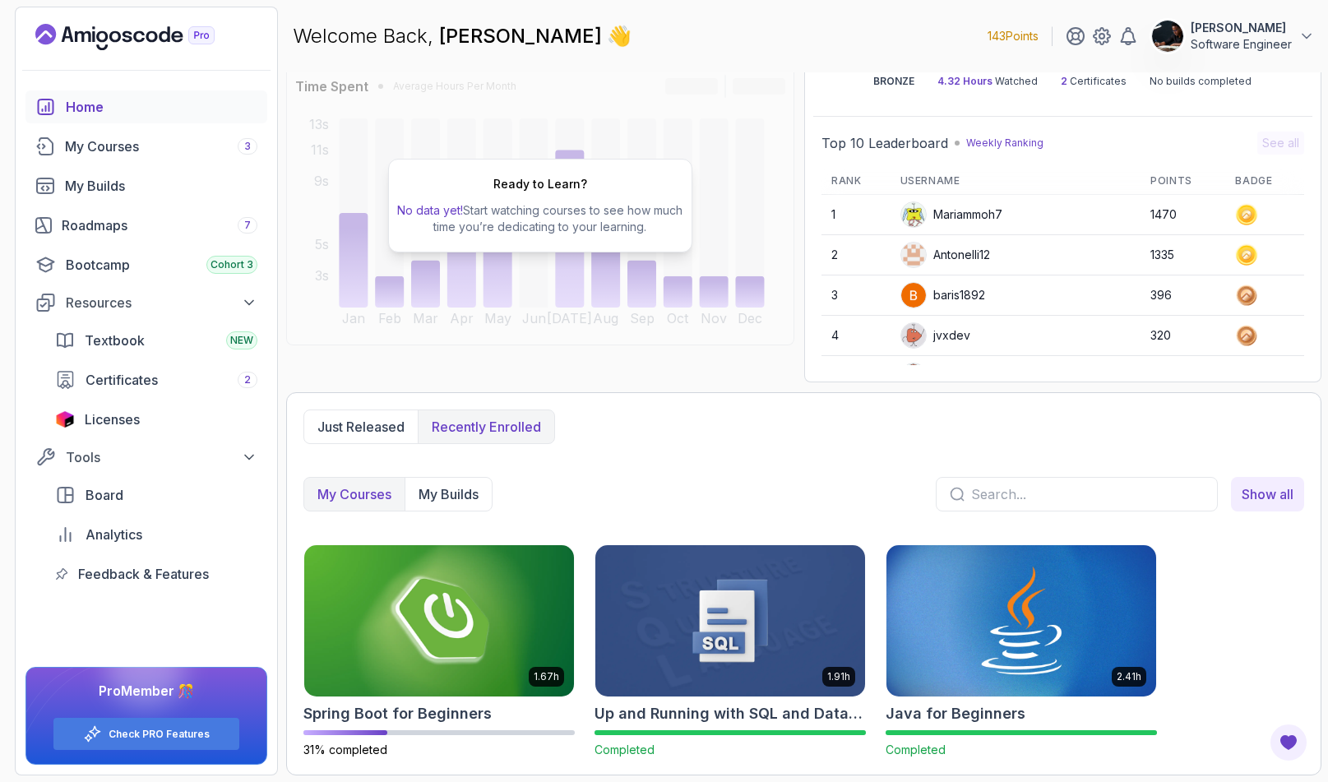
click at [1217, 45] on p "Software Engineer" at bounding box center [1241, 44] width 101 height 16
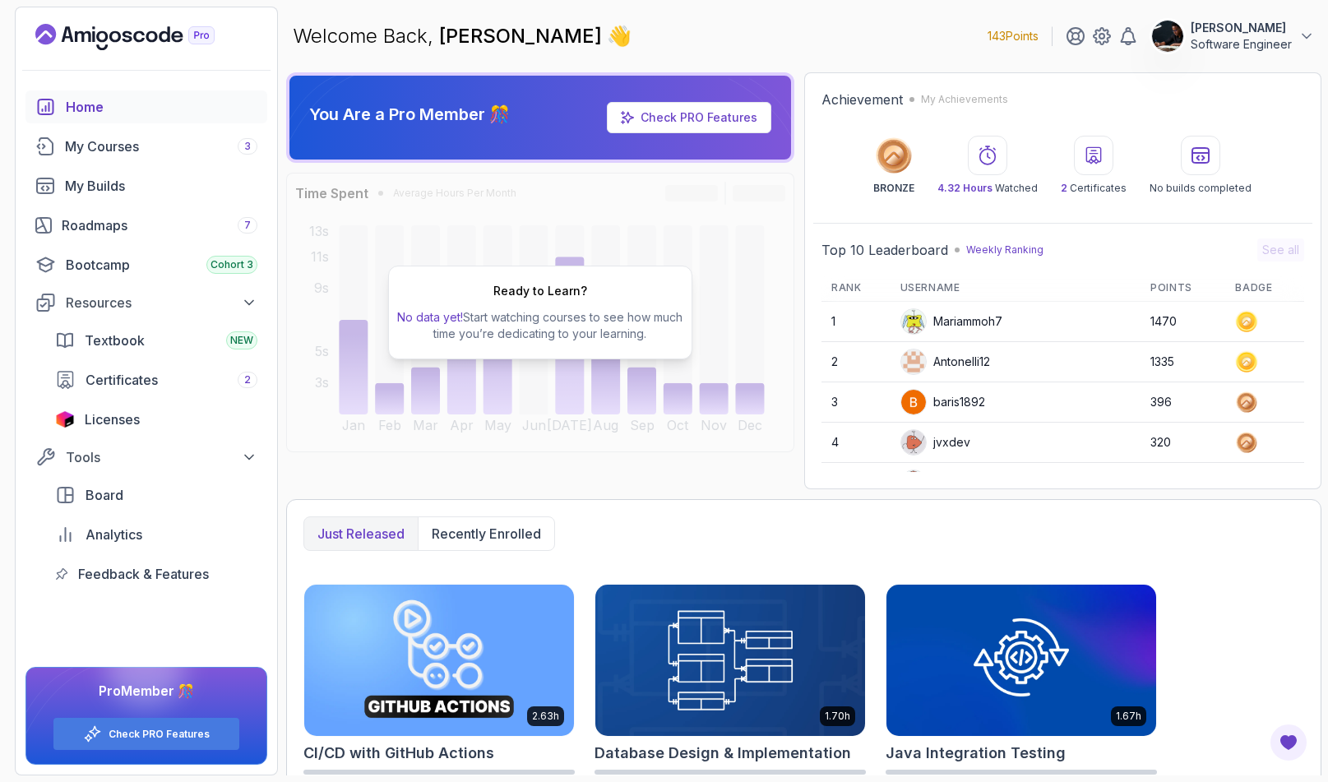
click at [695, 114] on link "Check PRO Features" at bounding box center [699, 117] width 117 height 14
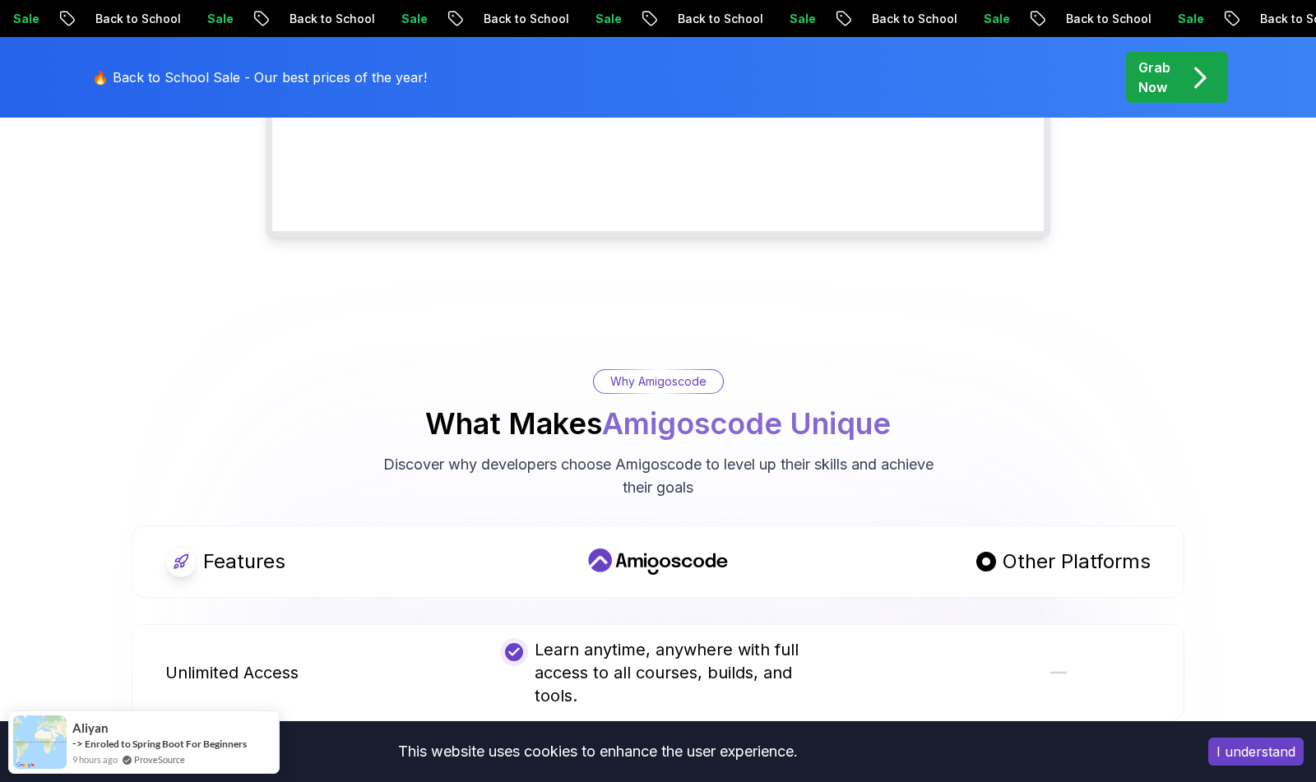
scroll to position [664, 0]
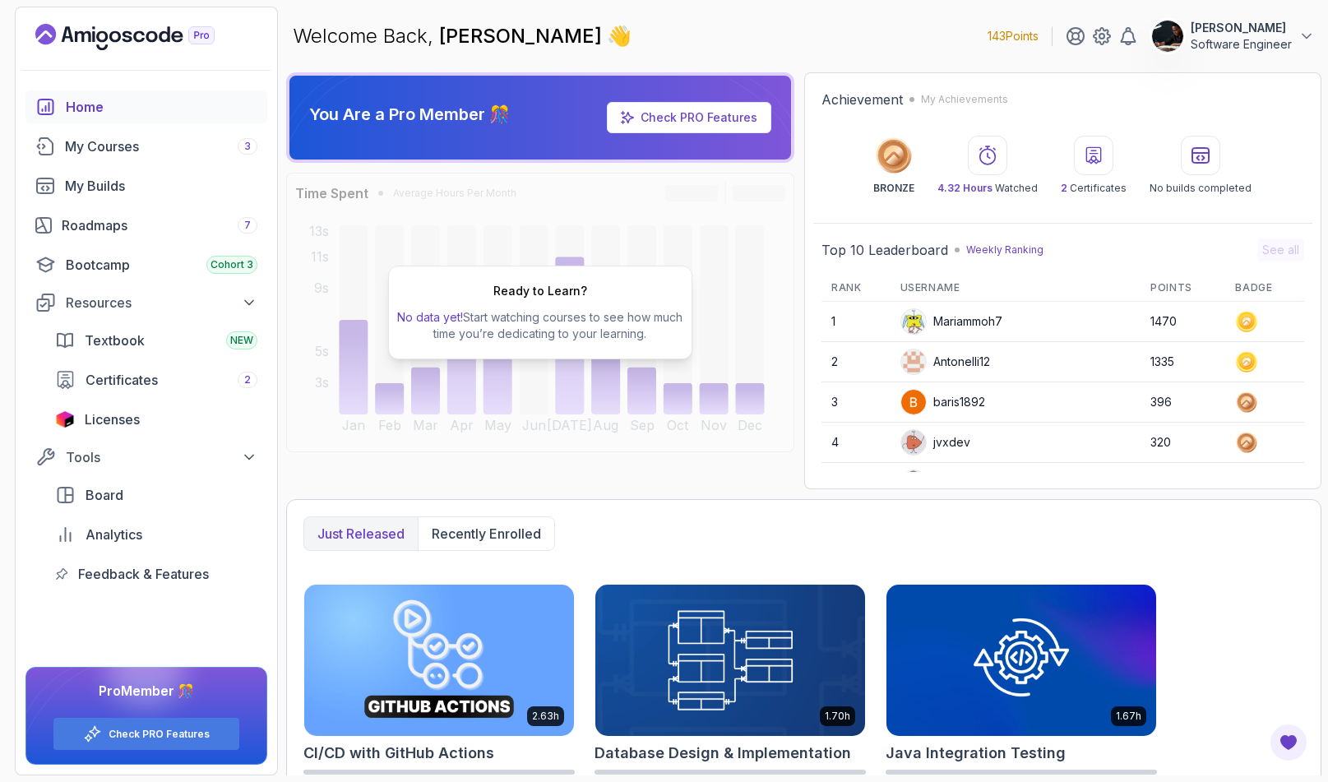
click at [1214, 33] on p "[PERSON_NAME]" at bounding box center [1241, 28] width 101 height 16
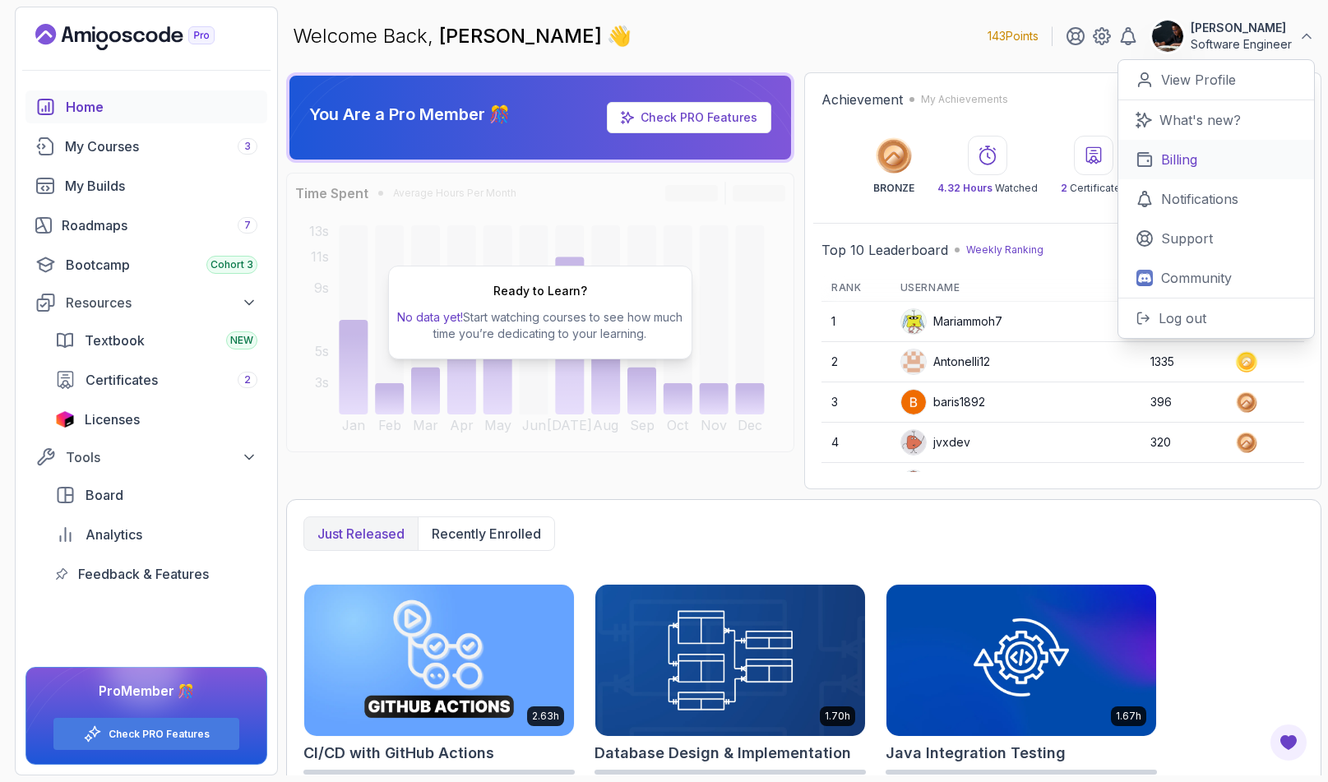
click at [1176, 165] on p "Billing" at bounding box center [1179, 160] width 36 height 20
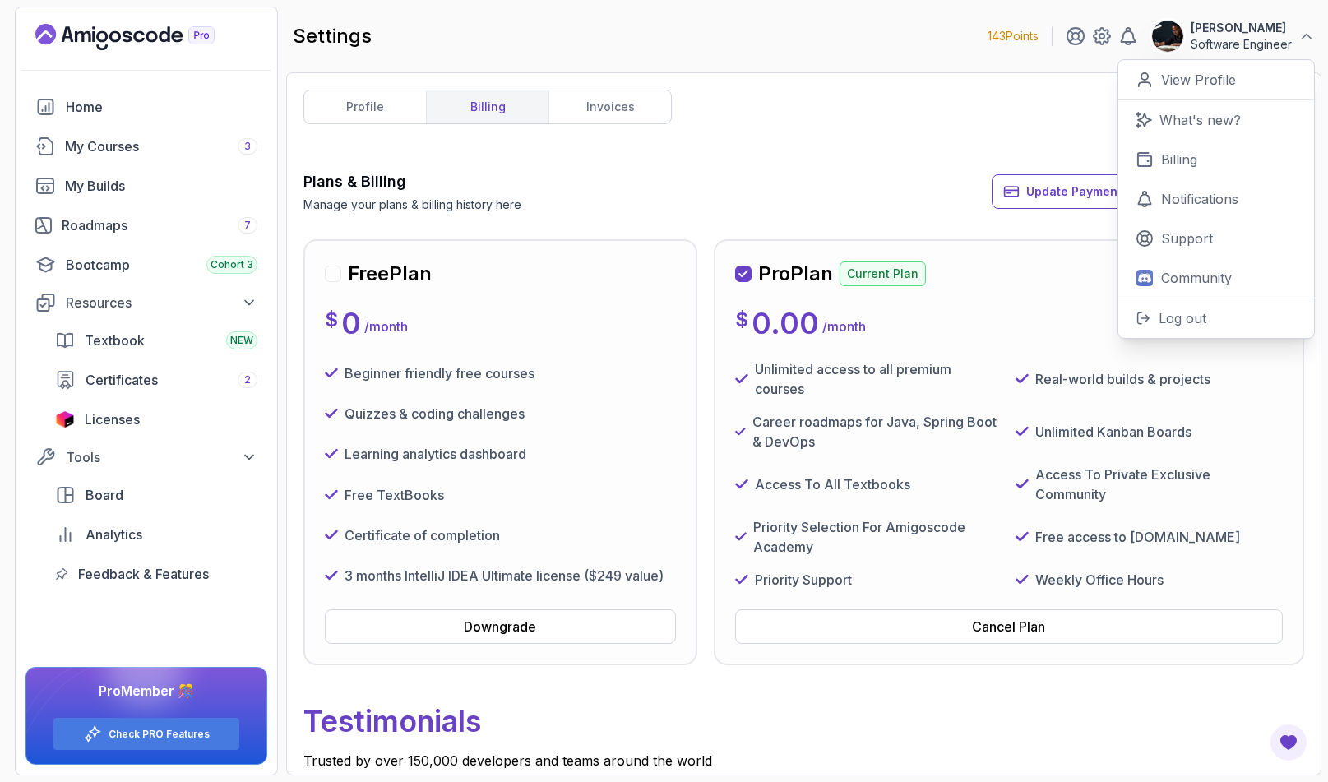
click at [783, 157] on div "profile billing invoices Plans & Billing Manage your plans & billing history he…" at bounding box center [804, 424] width 1001 height 669
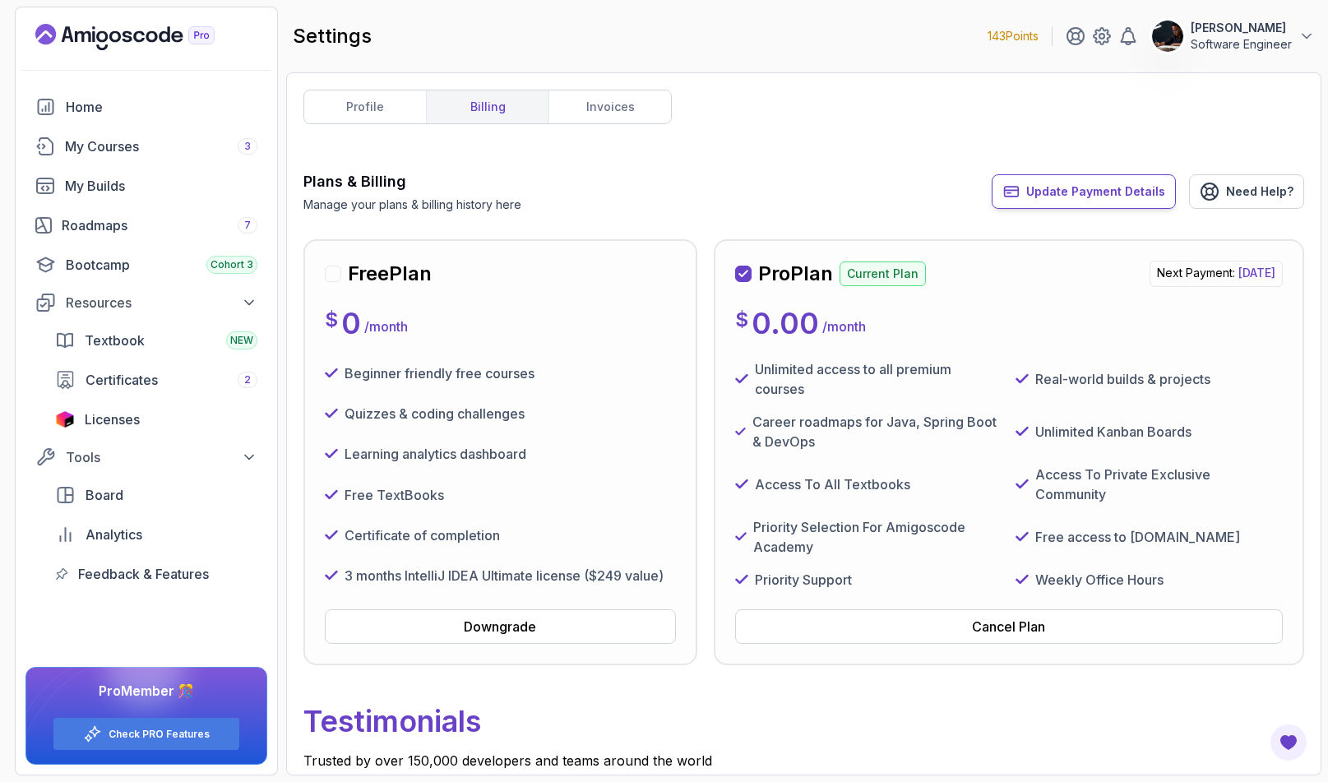
click at [1119, 197] on span "Update Payment Details" at bounding box center [1096, 191] width 139 height 16
drag, startPoint x: 1222, startPoint y: 267, endPoint x: 1296, endPoint y: 265, distance: 73.2
click at [1294, 267] on div "Pro Plan Current Plan Next Payment: Monday, 06 October 2025 $ 0.00 / month Unli…" at bounding box center [1009, 452] width 591 height 426
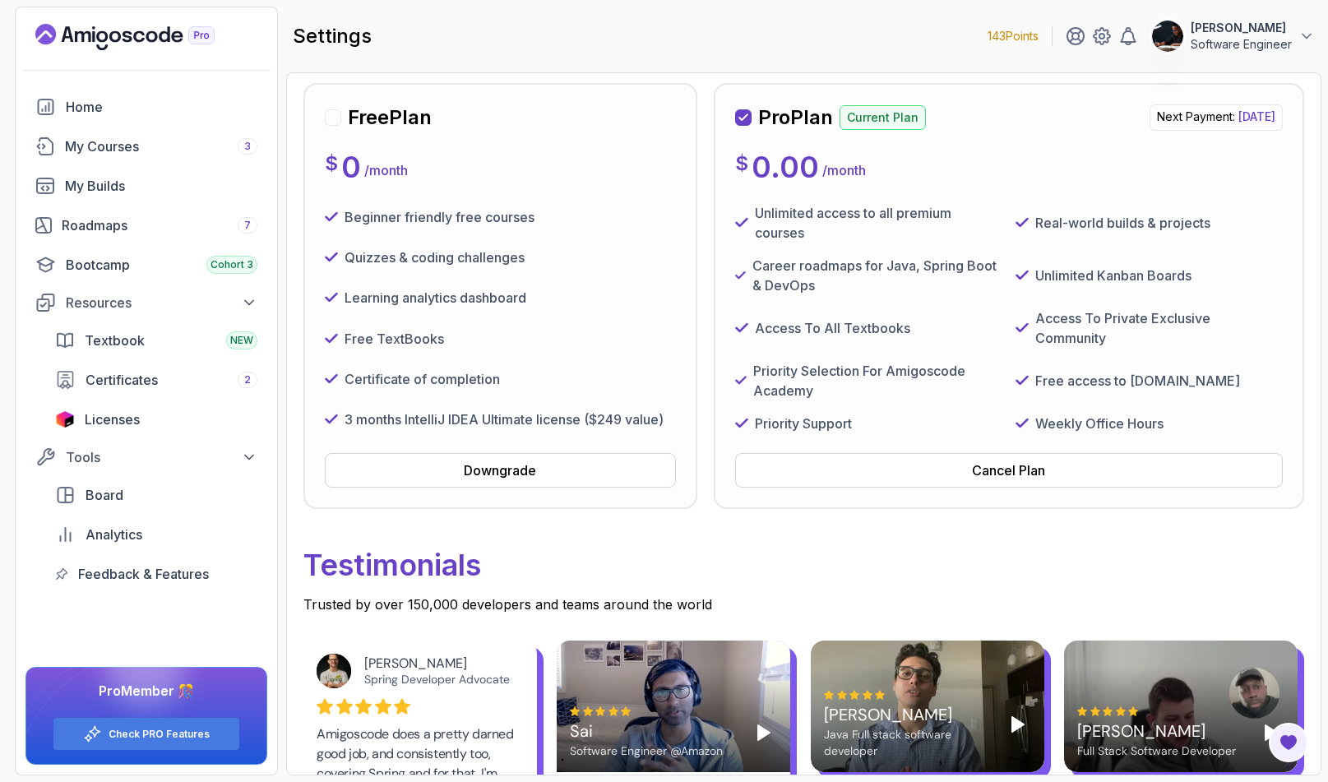
scroll to position [127, 0]
